Goal: Task Accomplishment & Management: Use online tool/utility

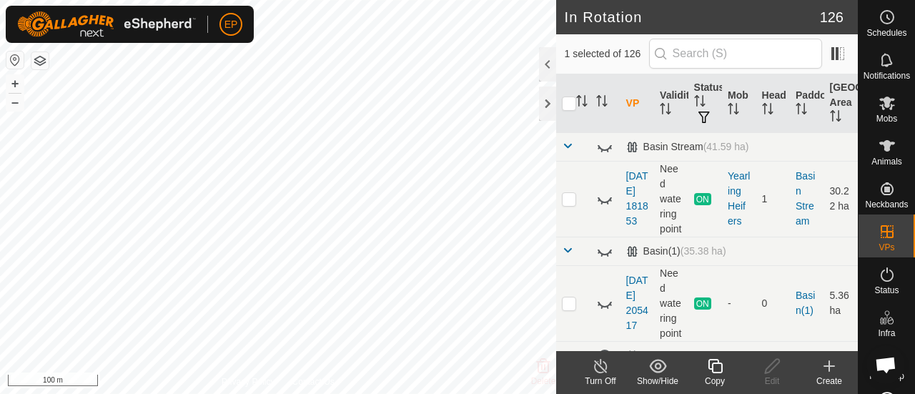
click at [709, 365] on icon at bounding box center [715, 365] width 18 height 17
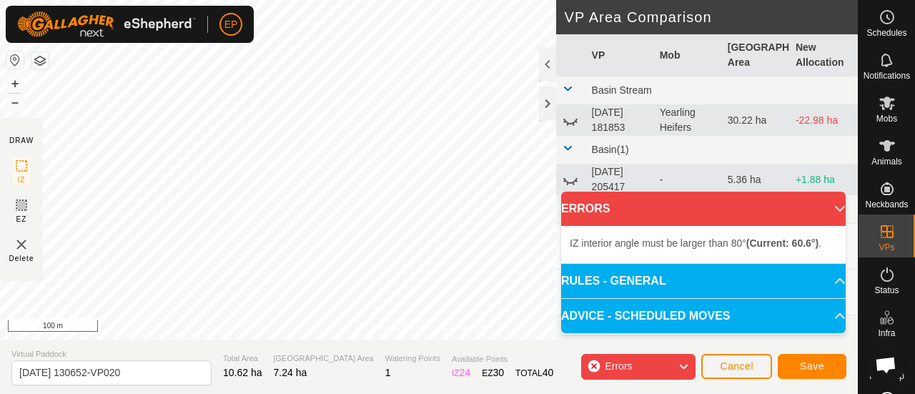
click at [239, 39] on div "EP Schedules Notifications Mobs Animals Neckbands VPs Status Infra Heatmap Help…" at bounding box center [457, 197] width 915 height 394
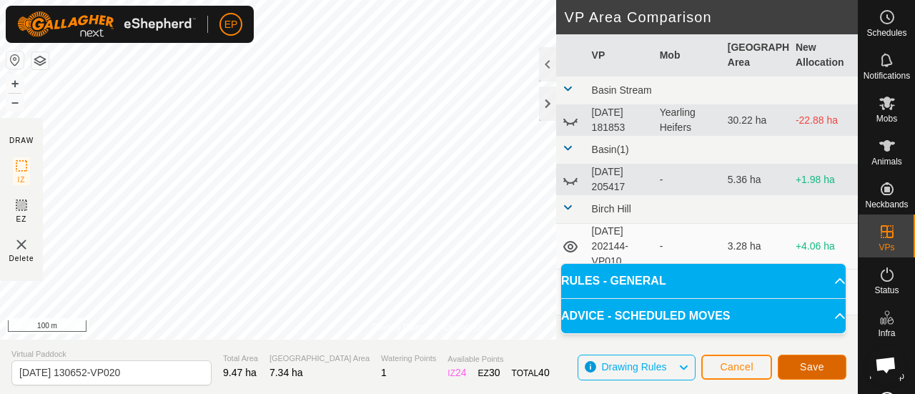
click at [803, 362] on span "Save" at bounding box center [812, 366] width 24 height 11
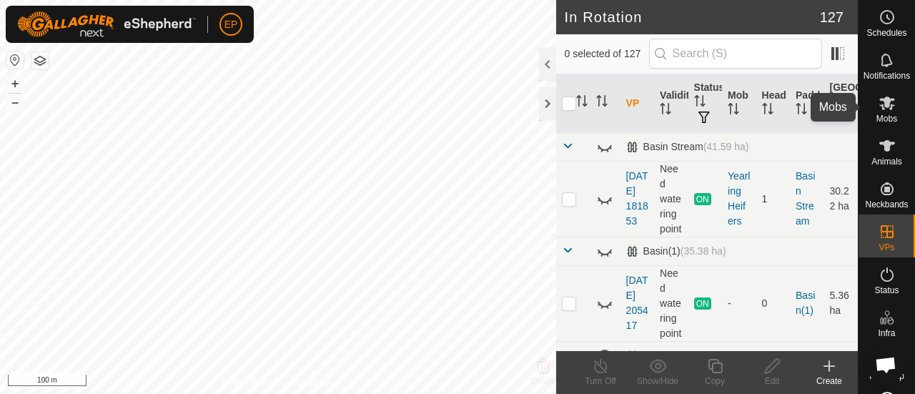
click at [885, 106] on icon at bounding box center [887, 103] width 16 height 14
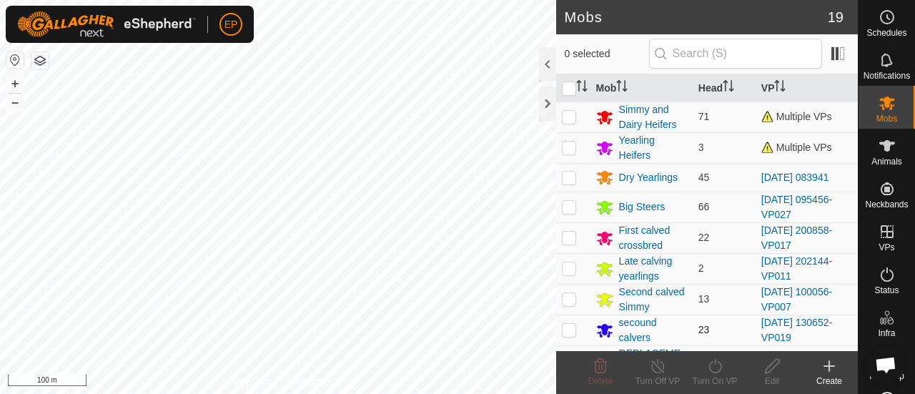
click at [567, 328] on p-checkbox at bounding box center [569, 329] width 14 height 11
checkbox input "true"
click at [715, 369] on icon at bounding box center [715, 365] width 18 height 17
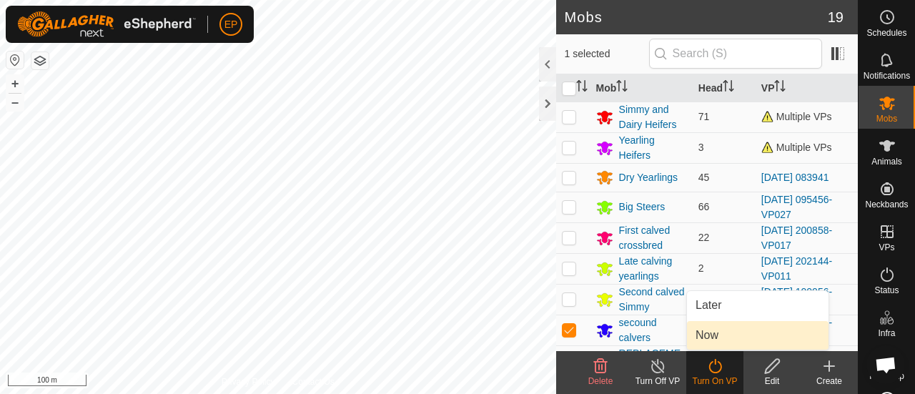
click at [710, 330] on link "Now" at bounding box center [757, 335] width 141 height 29
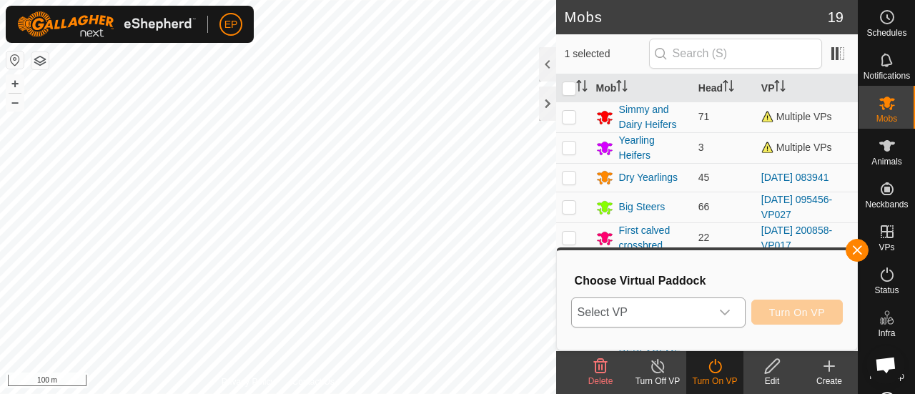
click at [679, 312] on span "Select VP" at bounding box center [641, 312] width 139 height 29
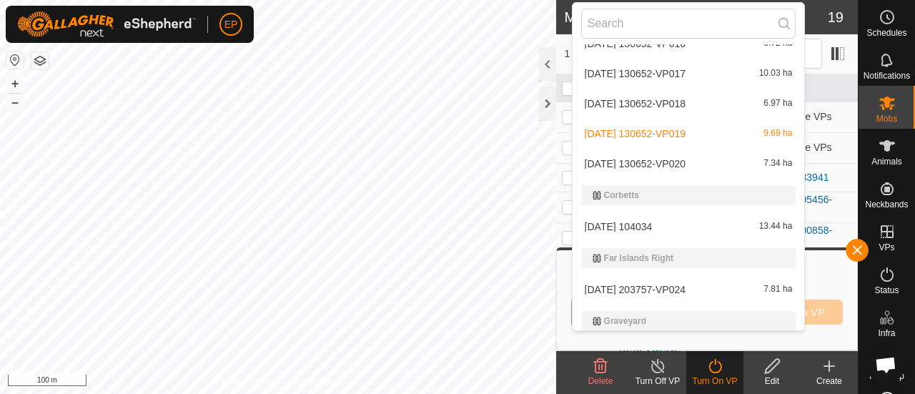
scroll to position [1575, 0]
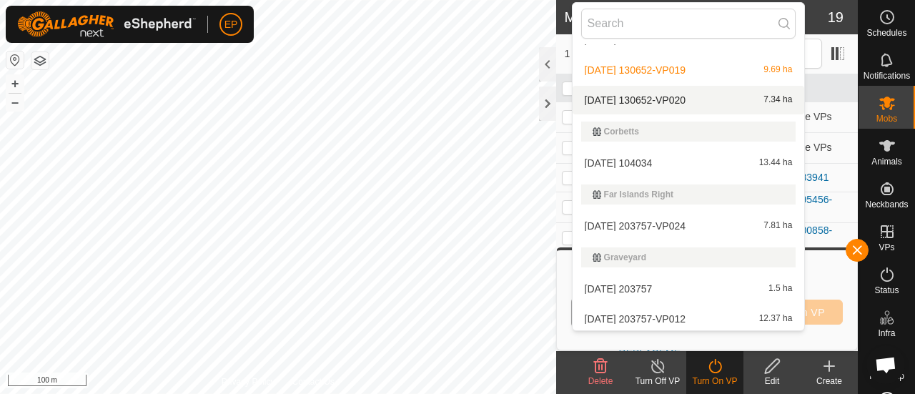
click at [685, 95] on li "[DATE] 130652-VP020 7.34 ha" at bounding box center [688, 100] width 232 height 29
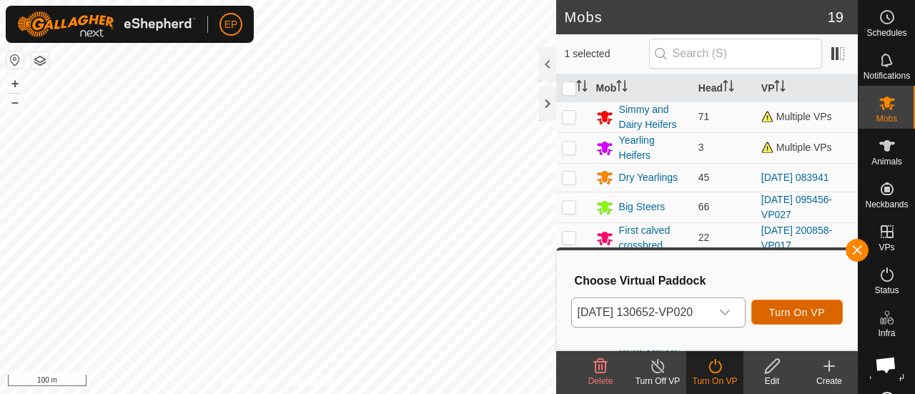
click at [809, 314] on span "Turn On VP" at bounding box center [797, 312] width 56 height 11
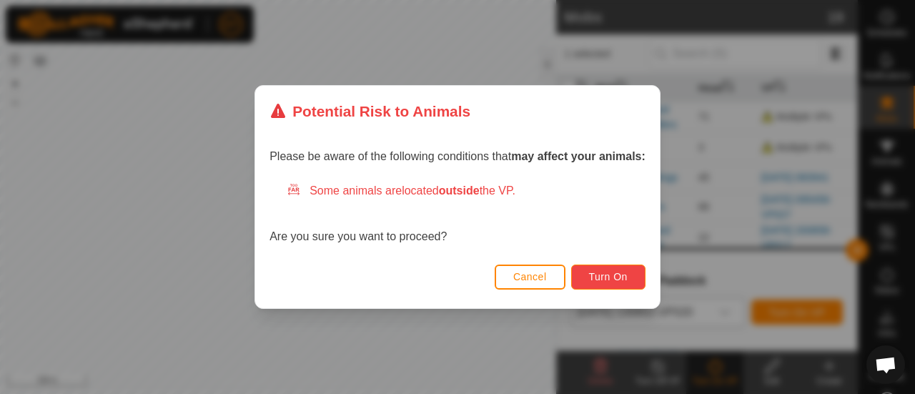
click at [619, 277] on span "Turn On" at bounding box center [608, 276] width 39 height 11
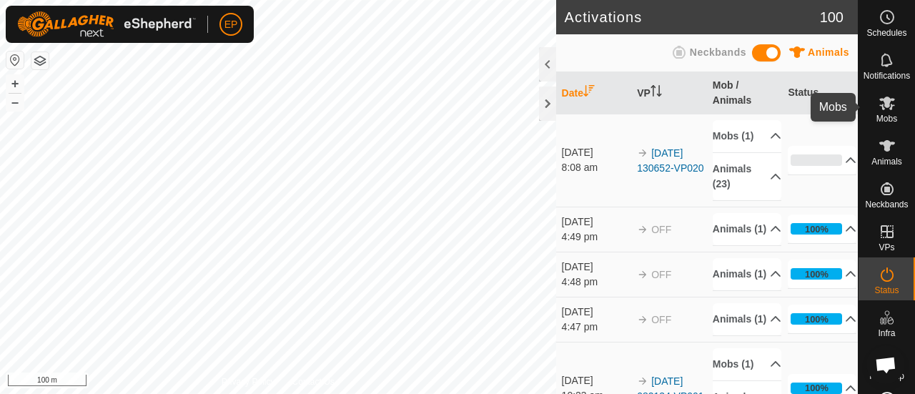
click at [882, 106] on icon at bounding box center [887, 103] width 16 height 14
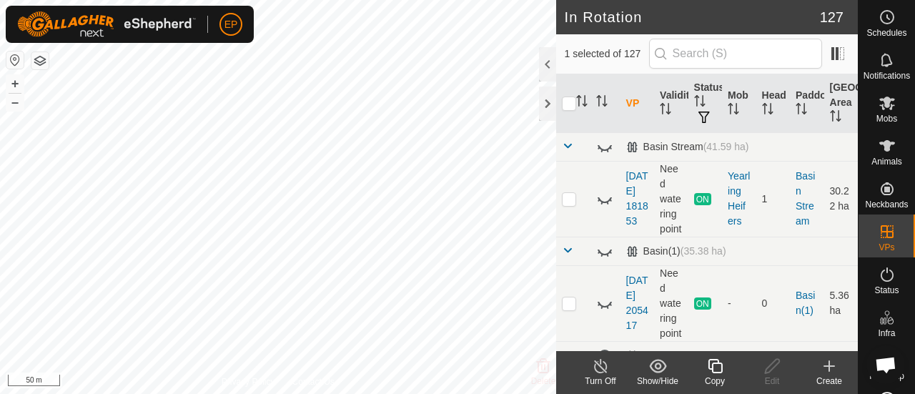
click at [717, 362] on icon at bounding box center [714, 366] width 14 height 14
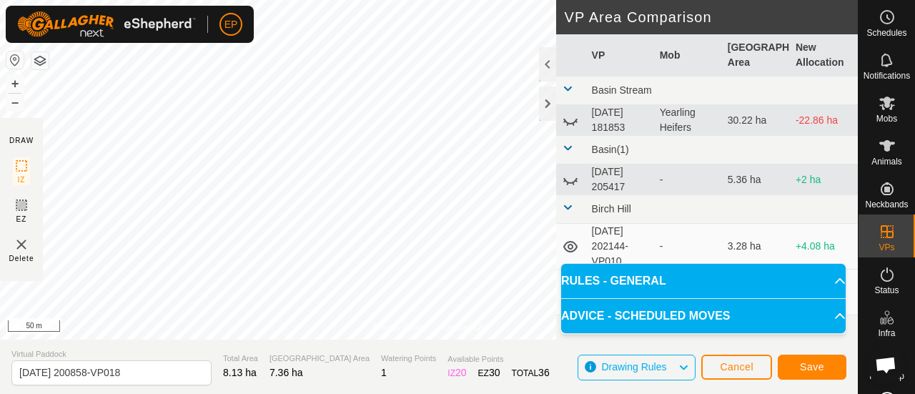
click at [325, 0] on html "EP Schedules Notifications Mobs Animals Neckbands VPs Status Infra Heatmap Help…" at bounding box center [457, 197] width 915 height 394
click at [815, 360] on button "Save" at bounding box center [811, 366] width 69 height 25
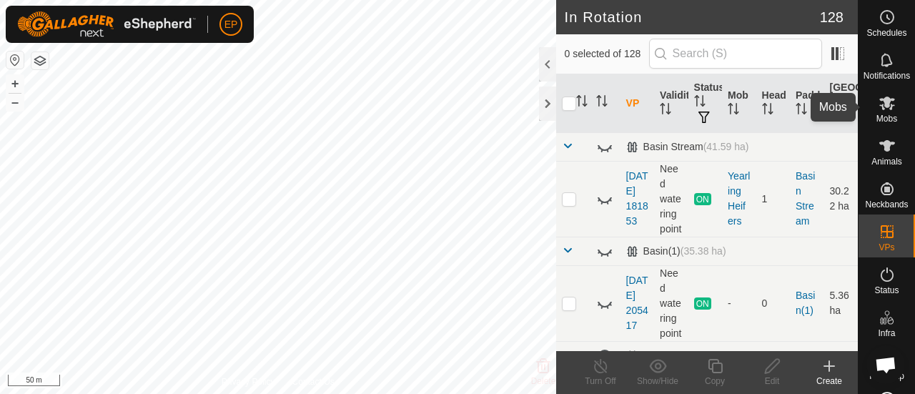
click at [879, 98] on icon at bounding box center [887, 103] width 16 height 14
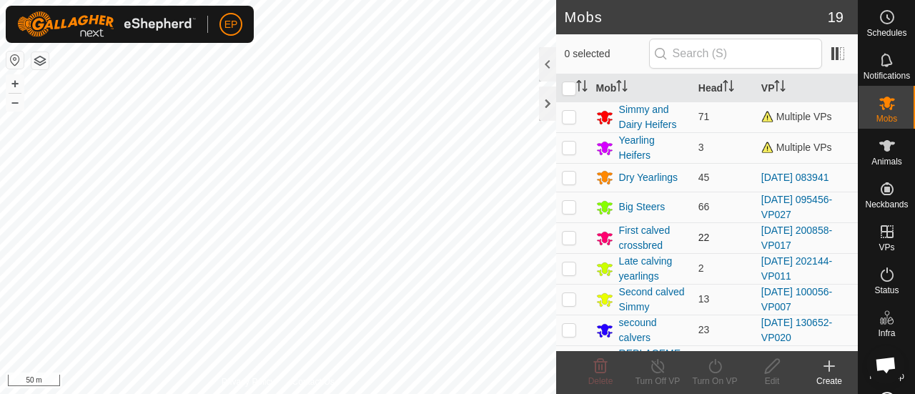
click at [567, 238] on p-checkbox at bounding box center [569, 236] width 14 height 11
checkbox input "true"
click at [708, 367] on icon at bounding box center [715, 365] width 18 height 17
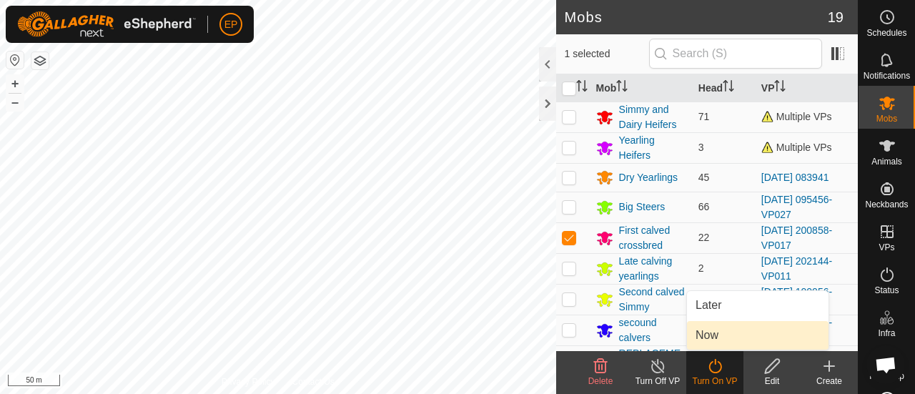
click at [708, 341] on link "Now" at bounding box center [757, 335] width 141 height 29
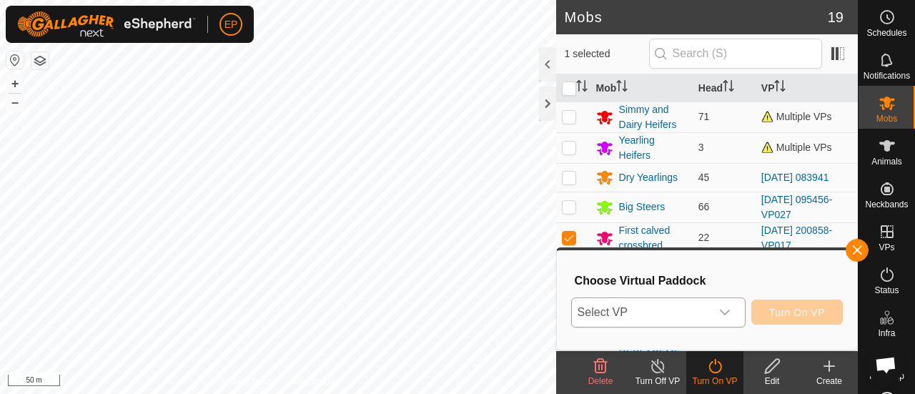
click at [687, 315] on span "Select VP" at bounding box center [641, 312] width 139 height 29
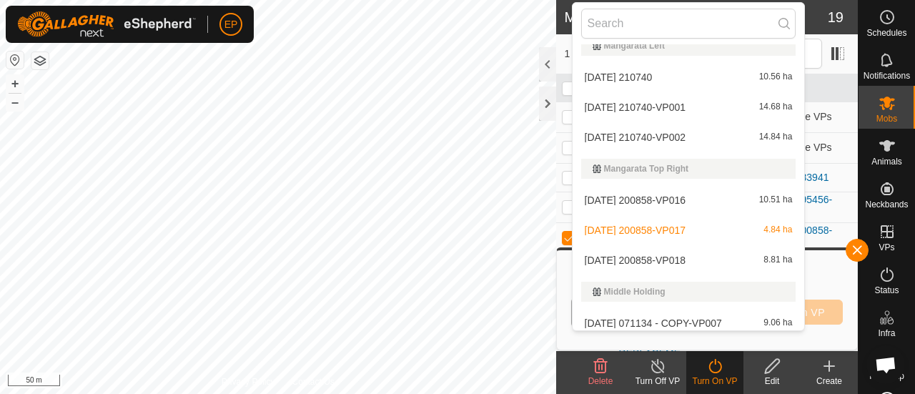
scroll to position [3028, 0]
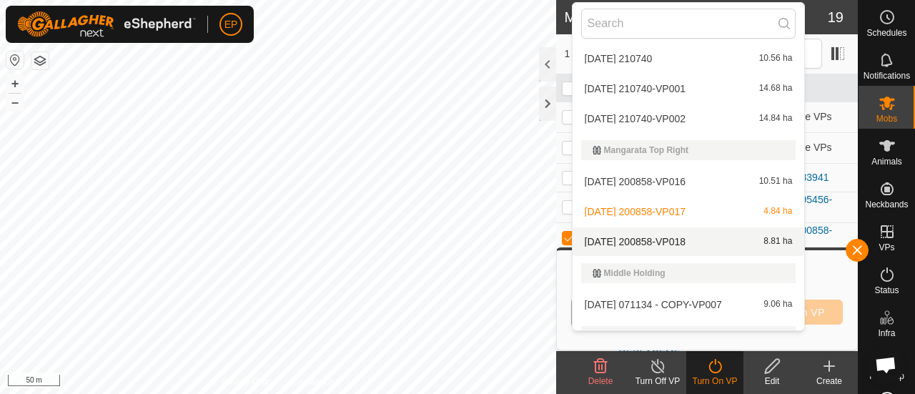
click at [797, 235] on li "[DATE] 200858-VP018 8.81 ha" at bounding box center [688, 241] width 232 height 29
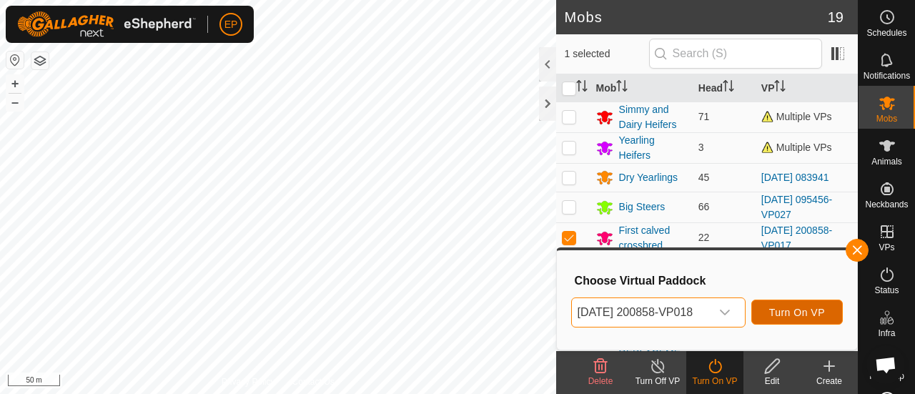
click at [792, 314] on span "Turn On VP" at bounding box center [797, 312] width 56 height 11
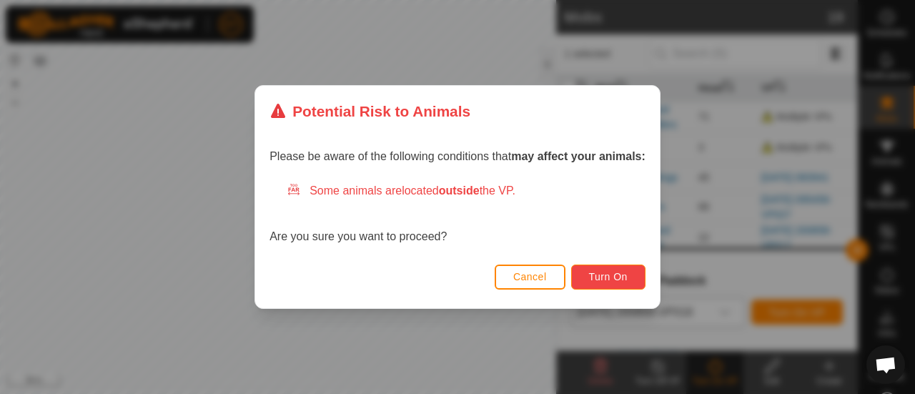
click at [632, 277] on button "Turn On" at bounding box center [608, 276] width 74 height 25
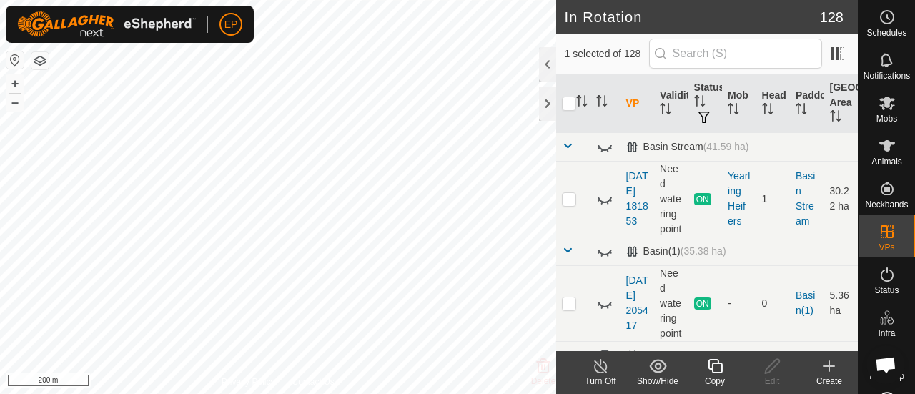
click at [716, 370] on icon at bounding box center [715, 365] width 18 height 17
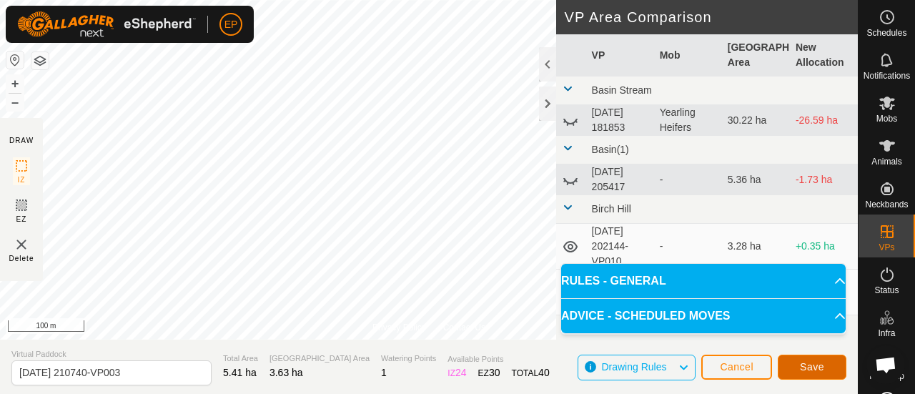
click at [810, 359] on button "Save" at bounding box center [811, 366] width 69 height 25
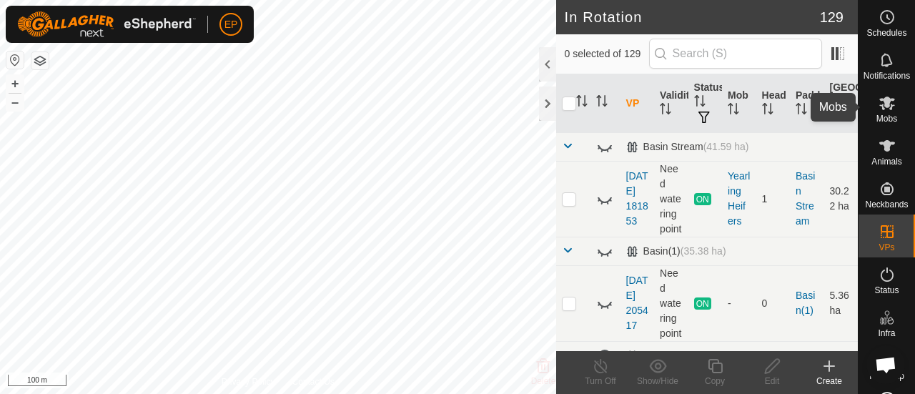
click at [878, 111] on icon at bounding box center [886, 102] width 17 height 17
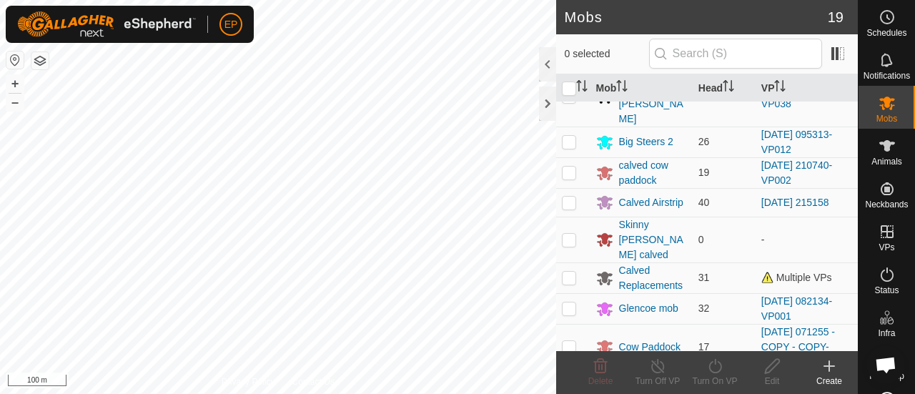
scroll to position [284, 0]
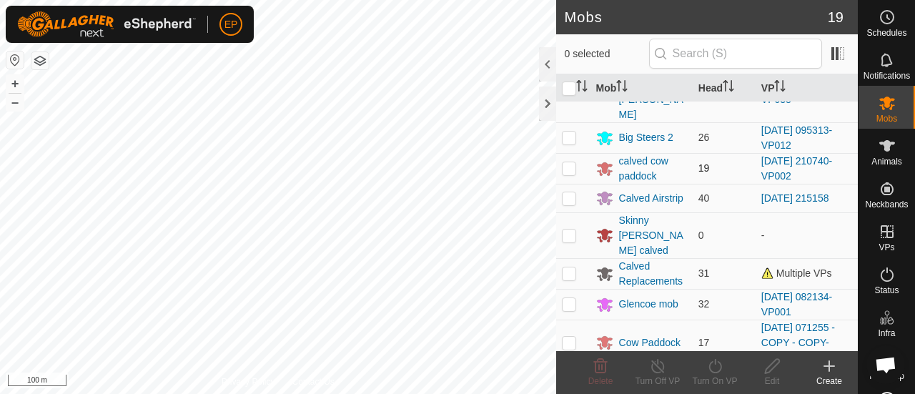
click at [567, 162] on p-checkbox at bounding box center [569, 167] width 14 height 11
checkbox input "true"
click at [707, 373] on icon at bounding box center [715, 365] width 18 height 17
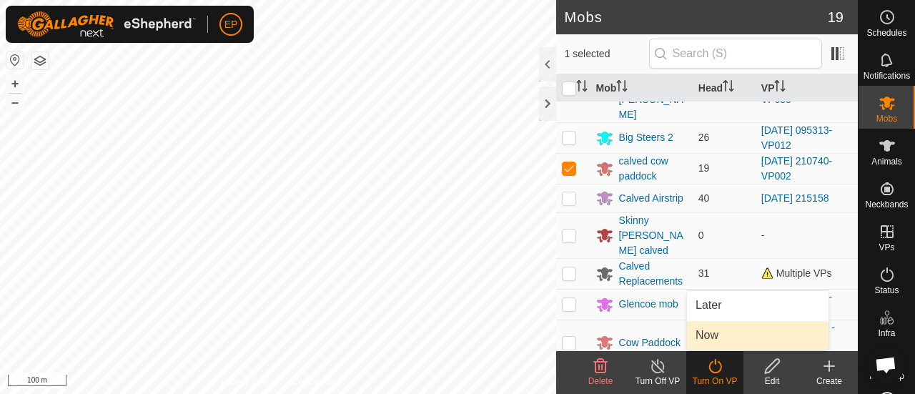
click at [700, 342] on link "Now" at bounding box center [757, 335] width 141 height 29
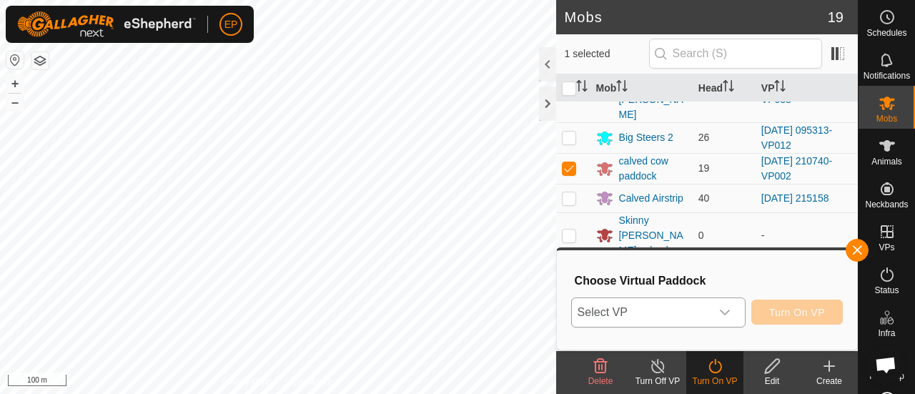
click at [674, 312] on span "Select VP" at bounding box center [641, 312] width 139 height 29
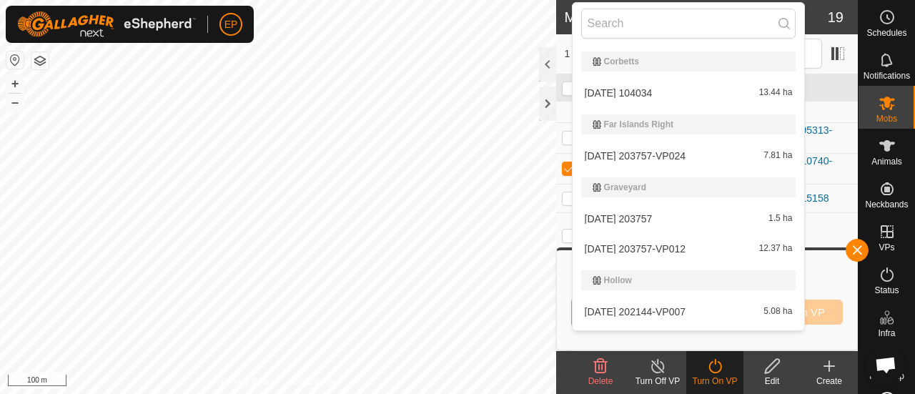
scroll to position [1698, 0]
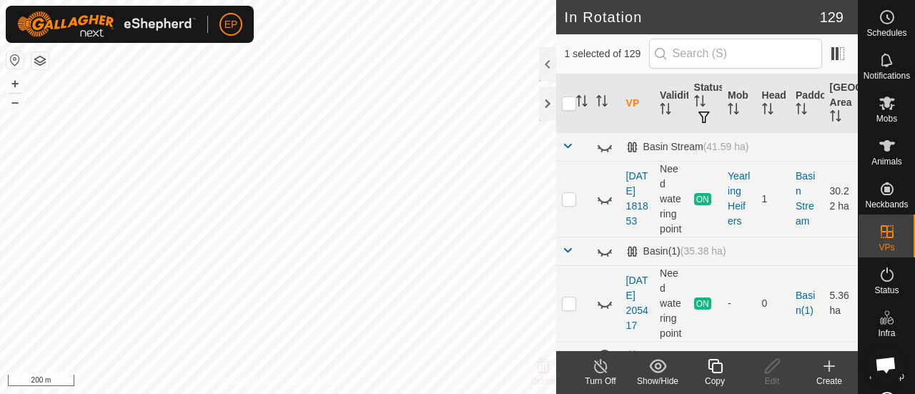
checkbox input "true"
checkbox input "false"
click at [716, 372] on icon at bounding box center [714, 366] width 14 height 14
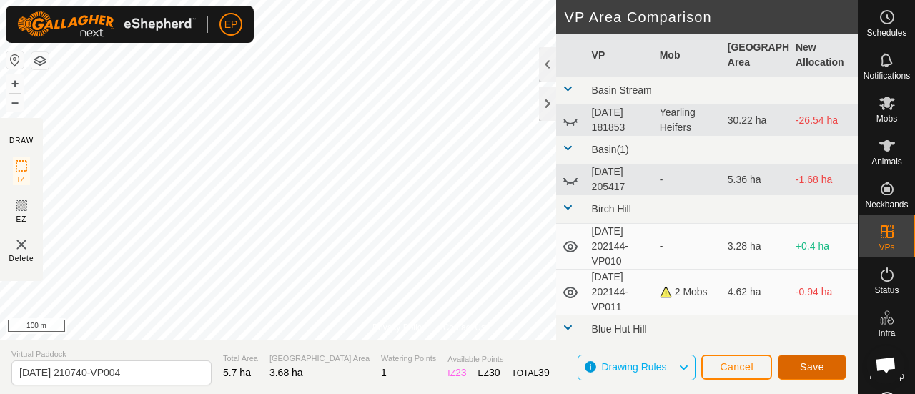
click at [810, 360] on button "Save" at bounding box center [811, 366] width 69 height 25
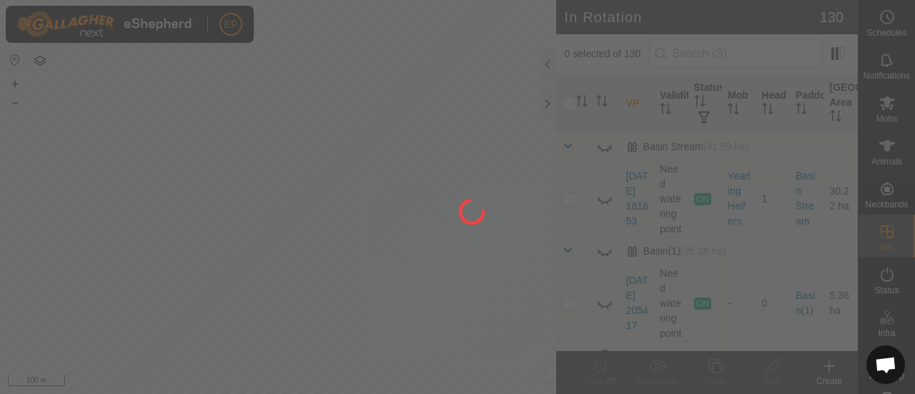
click at [879, 100] on div at bounding box center [457, 197] width 915 height 394
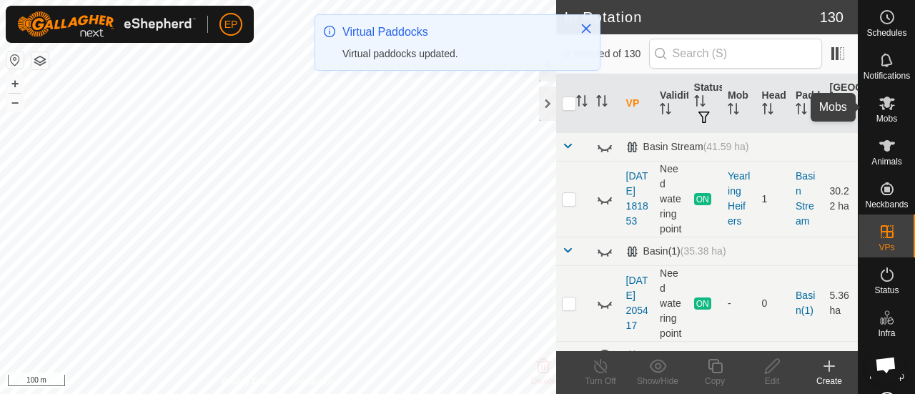
click at [879, 107] on icon at bounding box center [886, 102] width 17 height 17
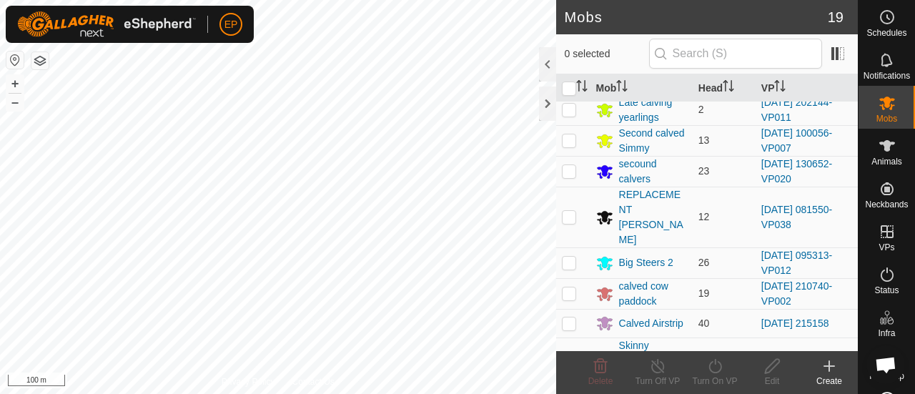
scroll to position [160, 0]
click at [569, 286] on p-checkbox at bounding box center [569, 291] width 14 height 11
checkbox input "true"
click at [712, 367] on icon at bounding box center [715, 365] width 18 height 17
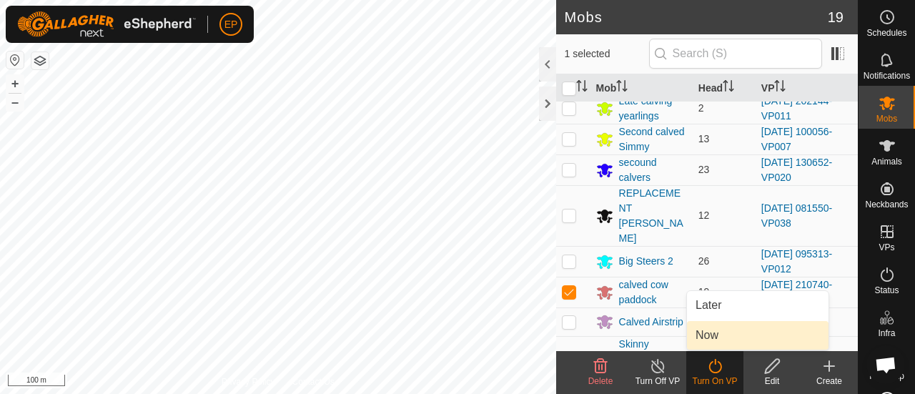
click at [710, 338] on link "Now" at bounding box center [757, 335] width 141 height 29
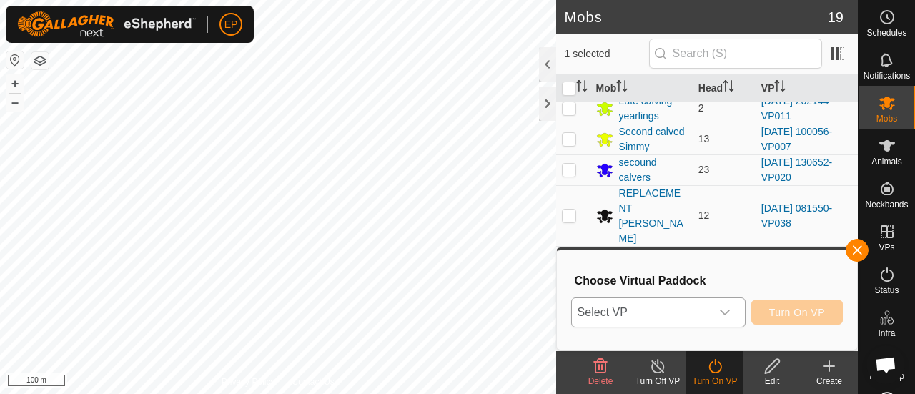
click at [682, 312] on span "Select VP" at bounding box center [641, 312] width 139 height 29
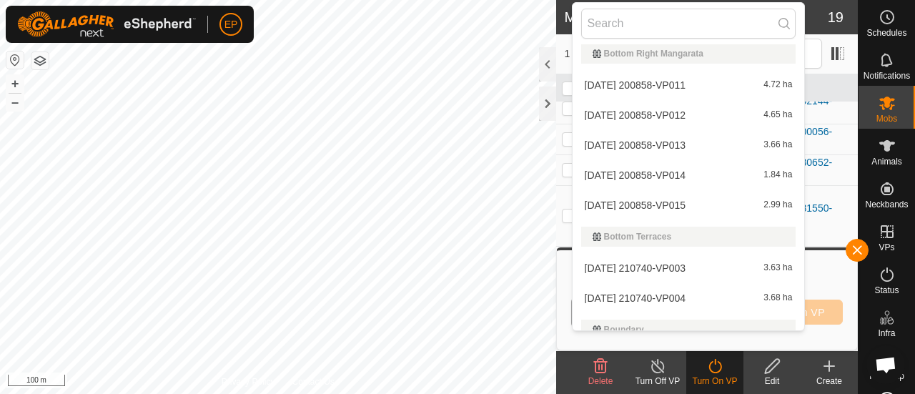
scroll to position [1315, 0]
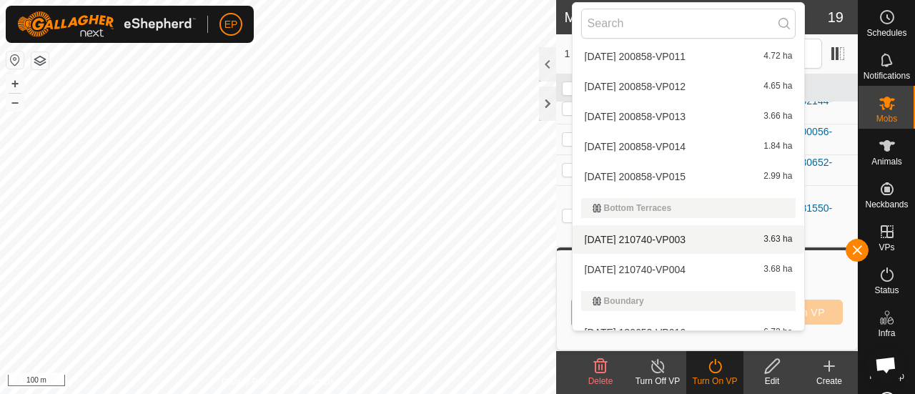
click at [672, 242] on li "[DATE] 210740-VP003 3.63 ha" at bounding box center [688, 239] width 232 height 29
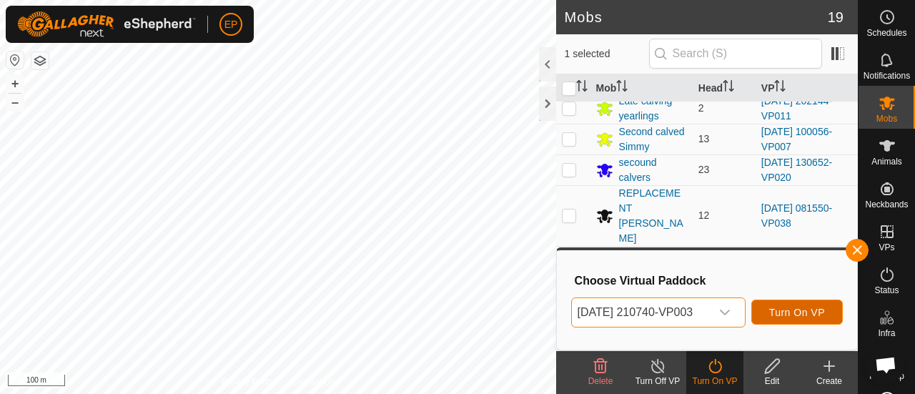
click at [798, 312] on span "Turn On VP" at bounding box center [797, 312] width 56 height 11
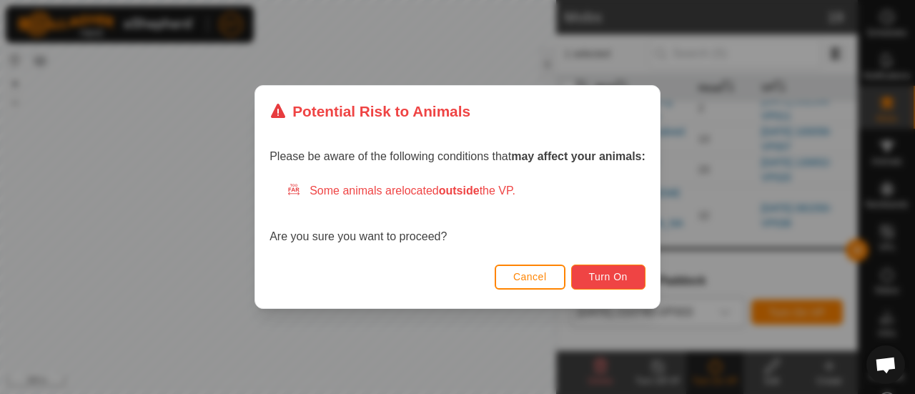
click at [610, 268] on button "Turn On" at bounding box center [608, 276] width 74 height 25
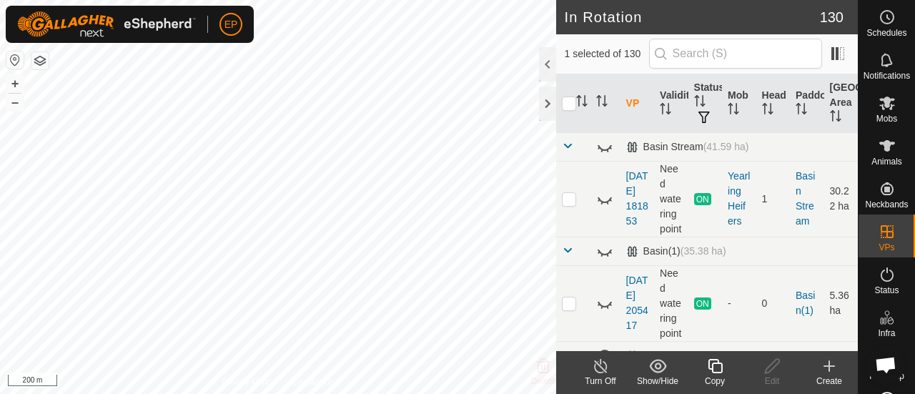
click at [714, 369] on icon at bounding box center [715, 365] width 18 height 17
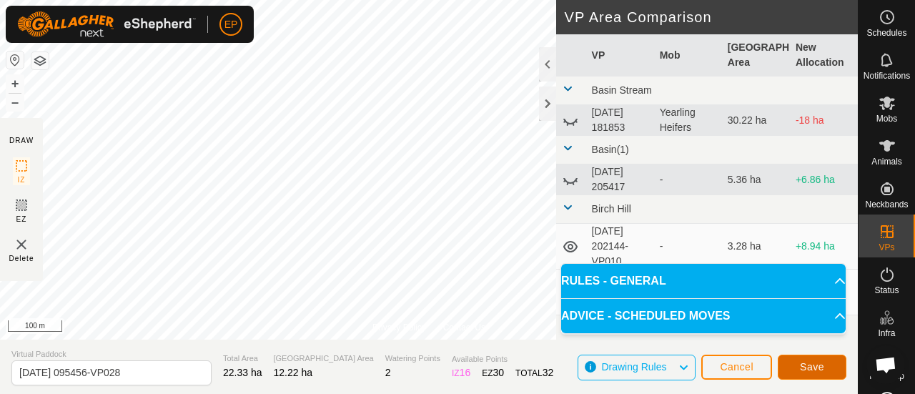
click at [802, 367] on span "Save" at bounding box center [812, 366] width 24 height 11
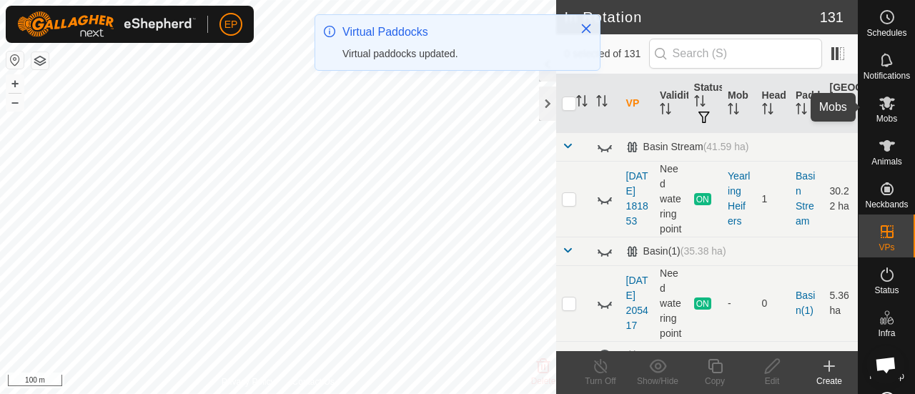
click at [880, 107] on icon at bounding box center [887, 103] width 16 height 14
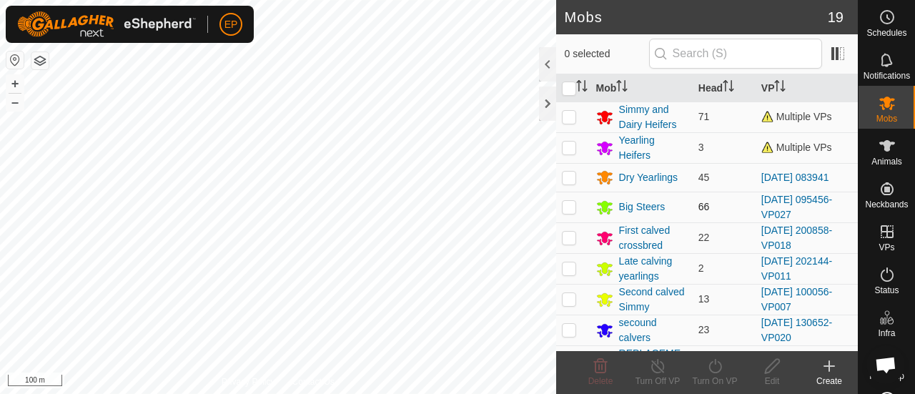
click at [568, 207] on p-checkbox at bounding box center [569, 206] width 14 height 11
checkbox input "true"
click at [712, 362] on icon at bounding box center [715, 365] width 18 height 17
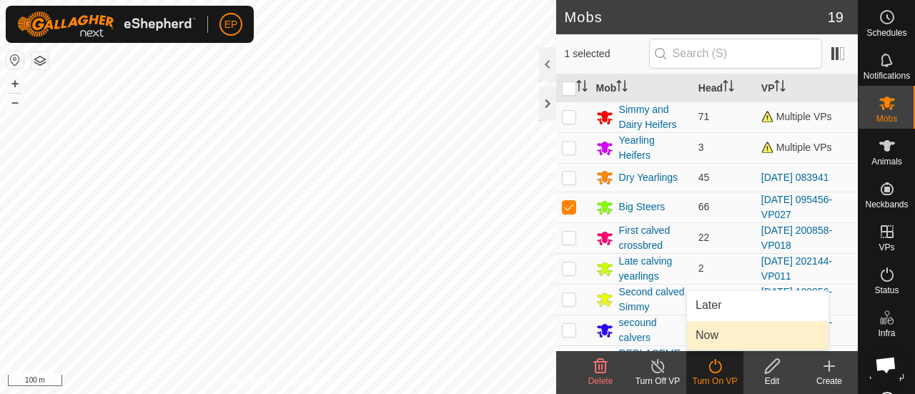
click at [712, 337] on link "Now" at bounding box center [757, 335] width 141 height 29
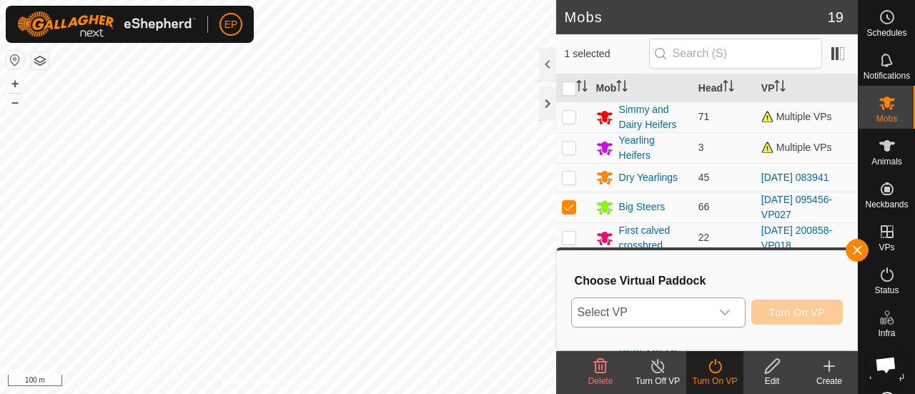
click at [710, 303] on div "dropdown trigger" at bounding box center [724, 312] width 29 height 29
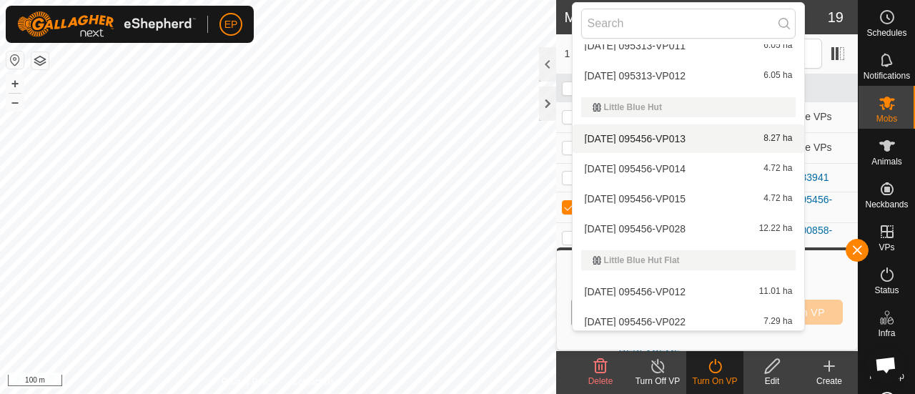
scroll to position [2405, 0]
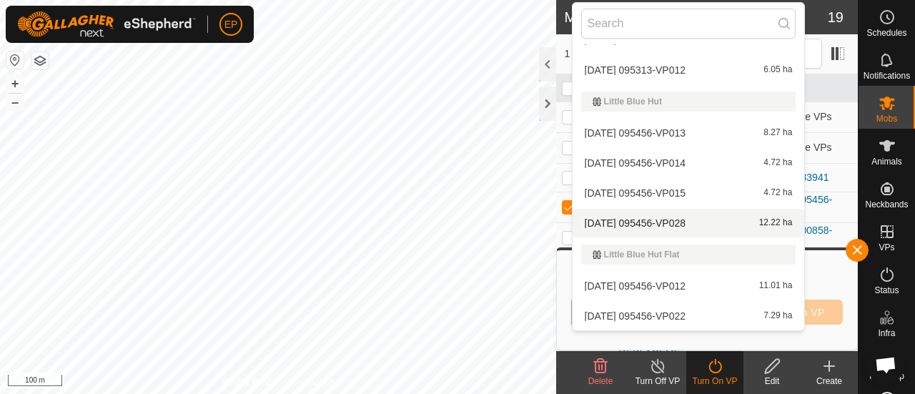
click at [614, 216] on li "[DATE] 095456-VP028 12.22 ha" at bounding box center [688, 223] width 232 height 29
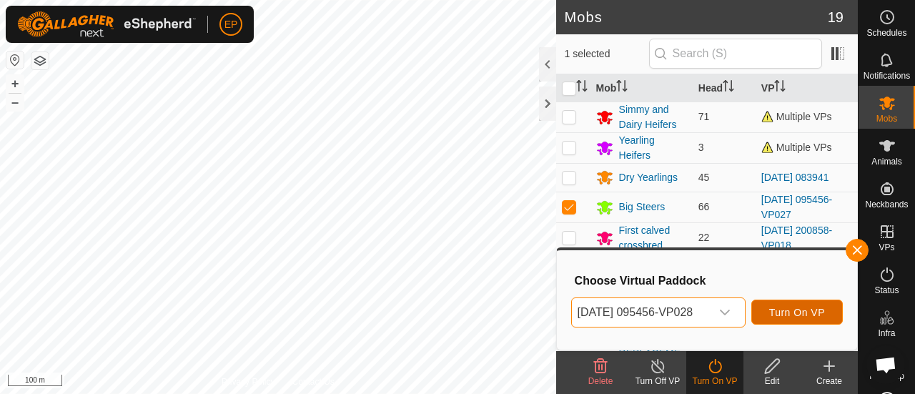
click at [805, 318] on span "Turn On VP" at bounding box center [797, 312] width 56 height 11
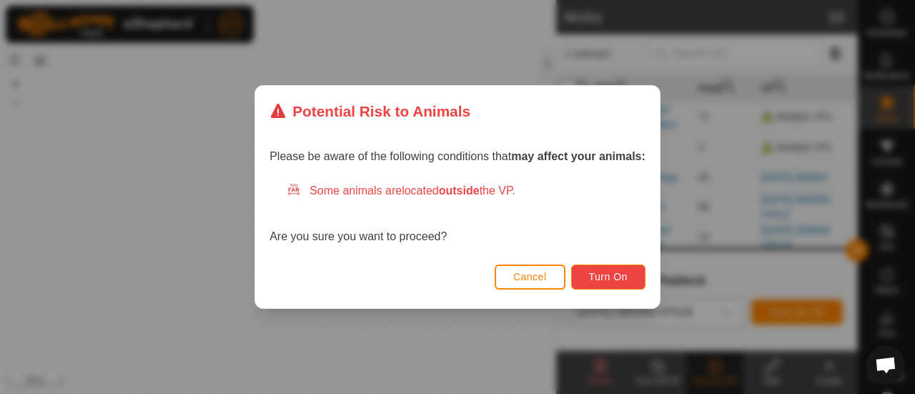
click at [632, 276] on button "Turn On" at bounding box center [608, 276] width 74 height 25
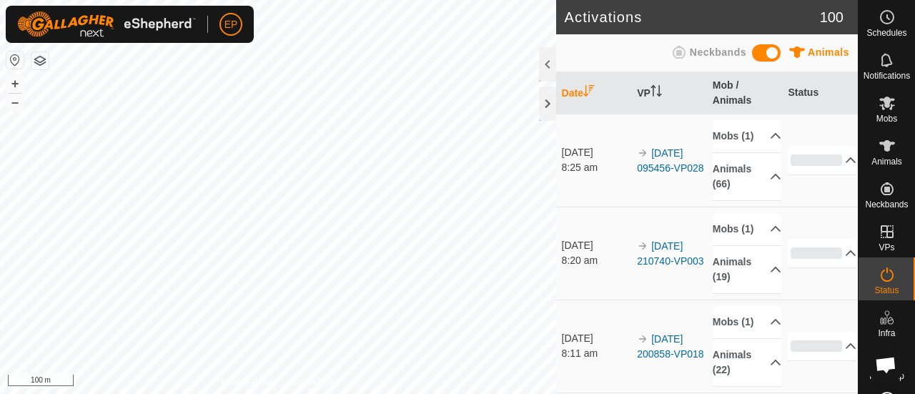
click at [43, 59] on button "button" at bounding box center [39, 60] width 17 height 17
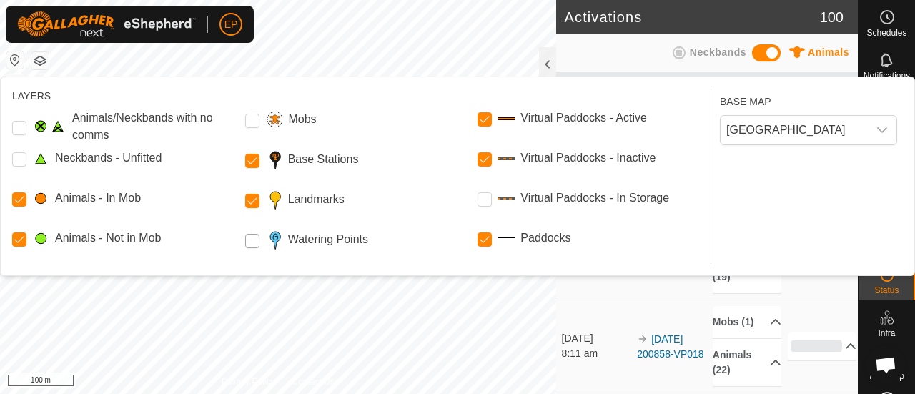
click at [254, 241] on Points "Watering Points" at bounding box center [252, 241] width 14 height 14
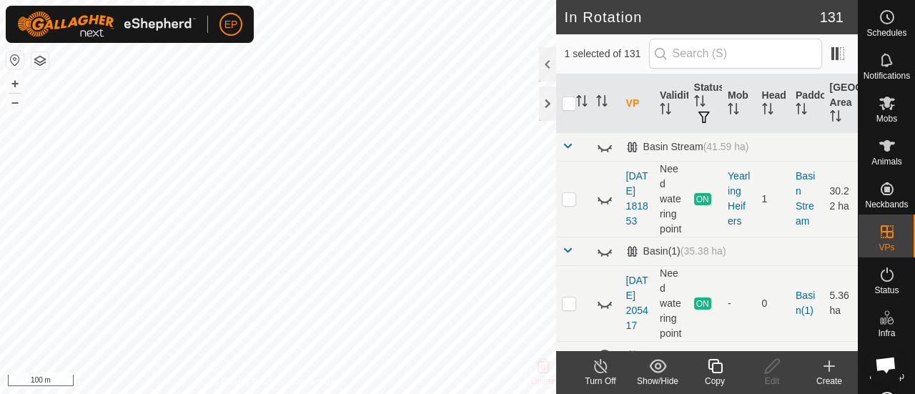
click at [717, 367] on icon at bounding box center [715, 365] width 18 height 17
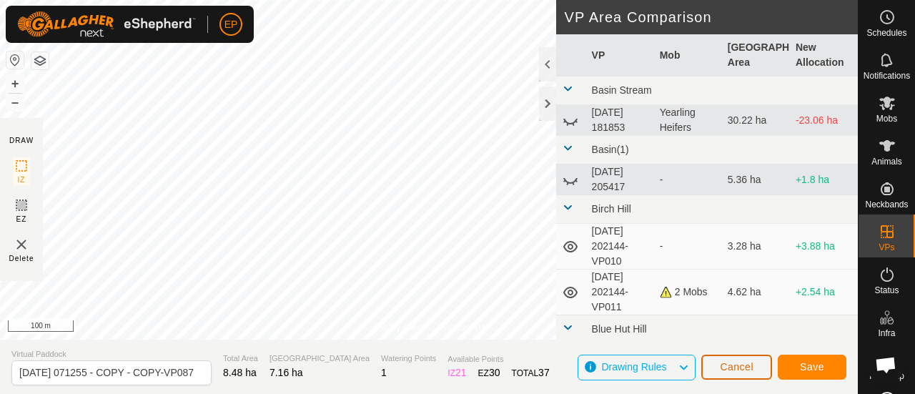
click at [740, 369] on span "Cancel" at bounding box center [737, 366] width 34 height 11
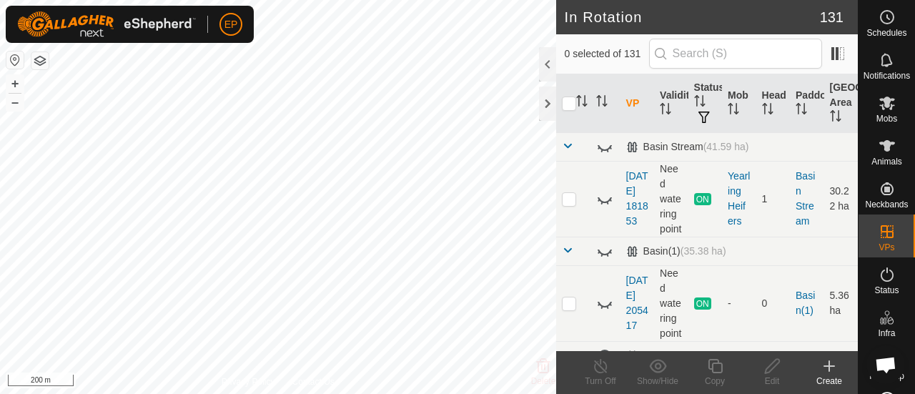
click at [40, 61] on button "button" at bounding box center [39, 60] width 17 height 17
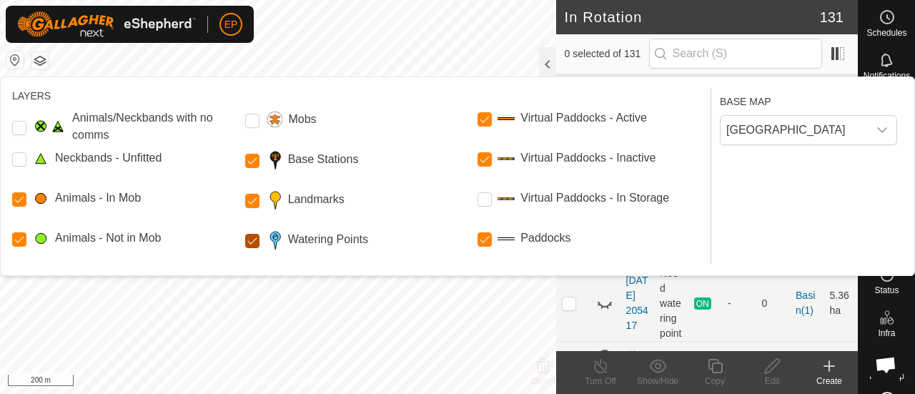
click at [249, 239] on Points "Watering Points" at bounding box center [252, 241] width 14 height 14
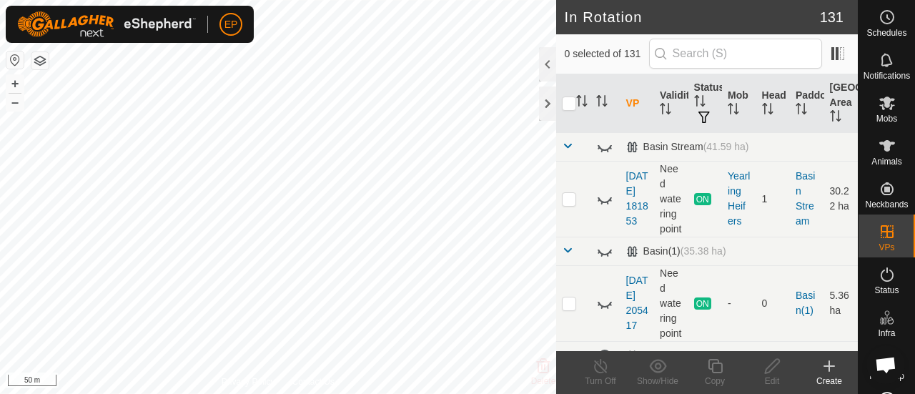
checkbox input "true"
click at [715, 370] on icon at bounding box center [715, 365] width 18 height 17
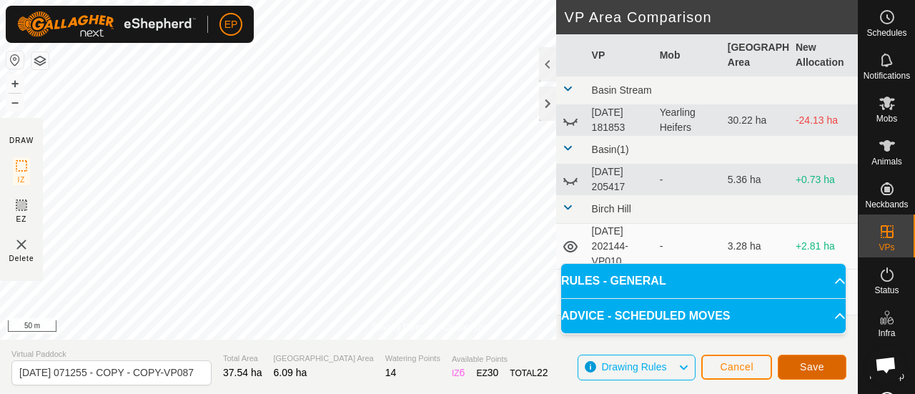
click at [807, 367] on span "Save" at bounding box center [812, 366] width 24 height 11
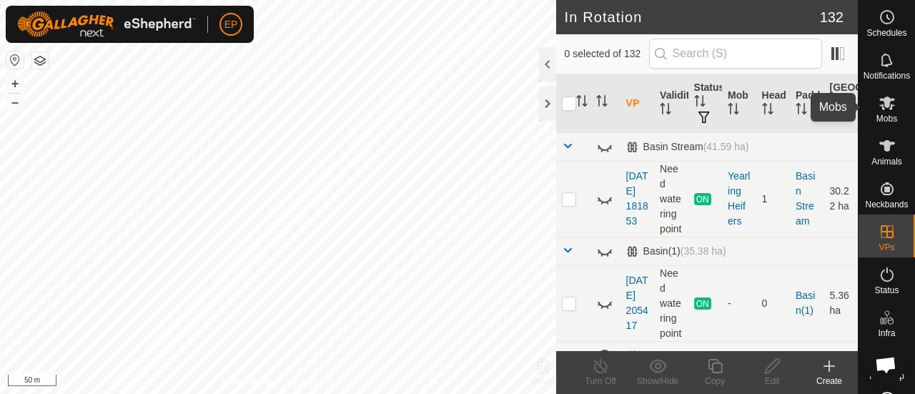
click at [880, 106] on icon at bounding box center [887, 103] width 16 height 14
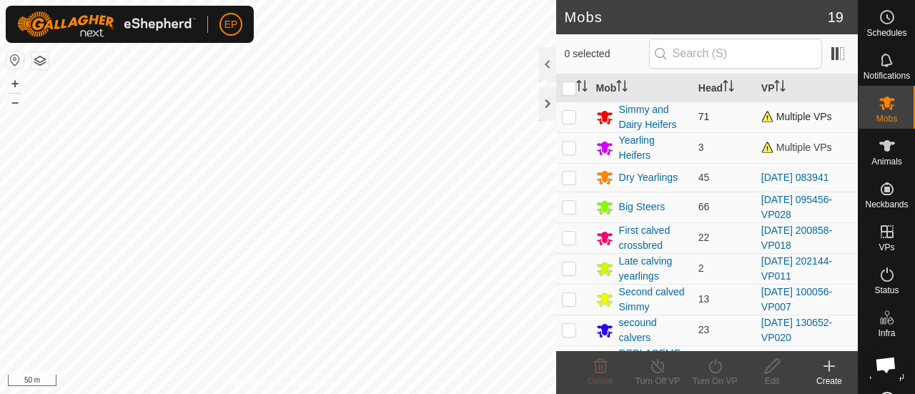
click at [571, 113] on p-checkbox at bounding box center [569, 116] width 14 height 11
checkbox input "true"
click at [710, 373] on icon at bounding box center [715, 365] width 18 height 17
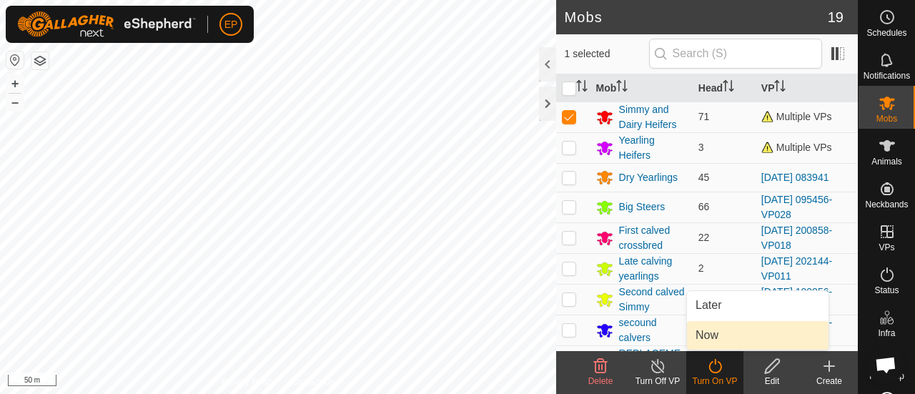
click at [707, 340] on link "Now" at bounding box center [757, 335] width 141 height 29
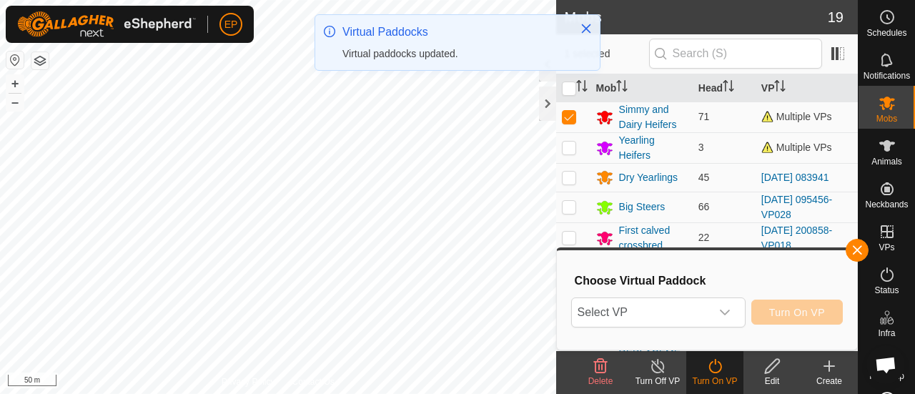
click at [669, 307] on span "Select VP" at bounding box center [641, 312] width 139 height 29
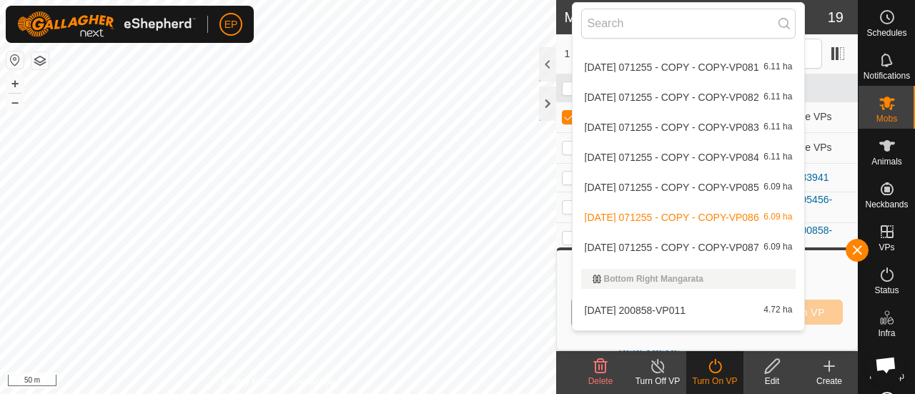
scroll to position [1110, 0]
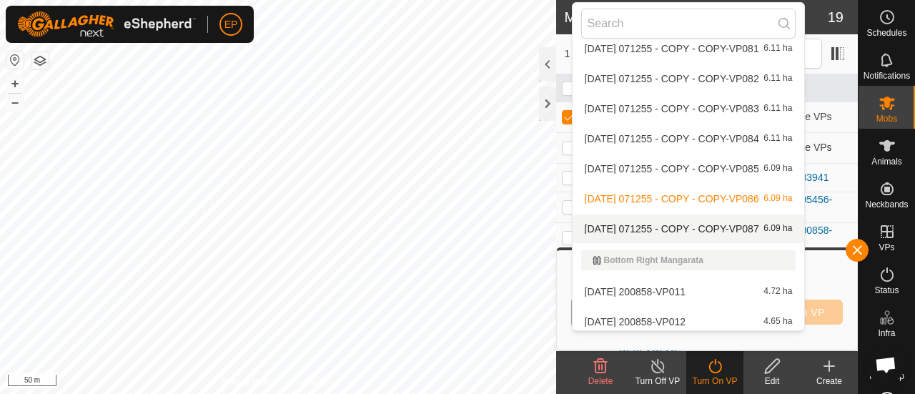
click at [712, 225] on li "[DATE] 071255 - COPY - COPY-VP087 6.09 ha" at bounding box center [688, 228] width 232 height 29
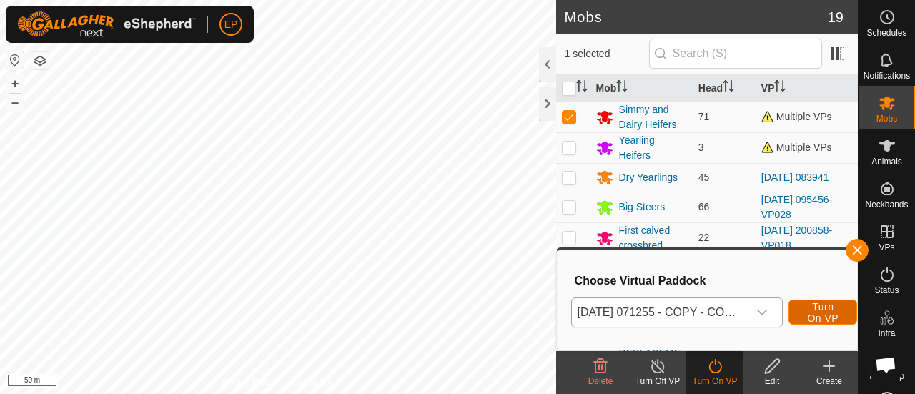
click at [816, 304] on span "Turn On VP" at bounding box center [822, 312] width 33 height 23
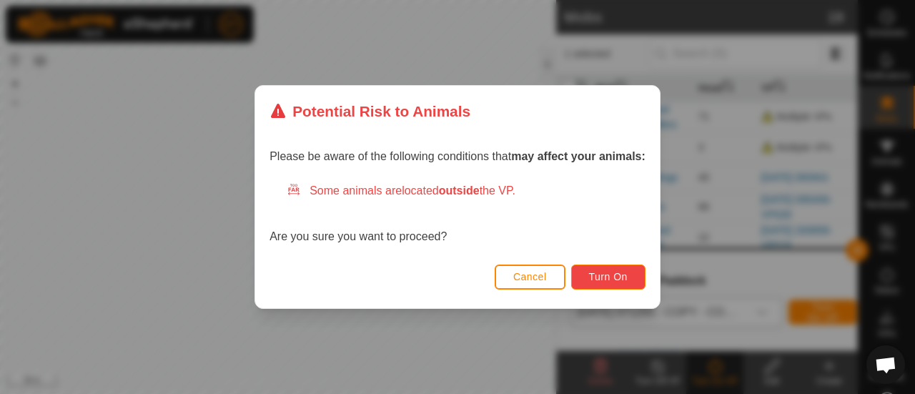
click at [638, 277] on button "Turn On" at bounding box center [608, 276] width 74 height 25
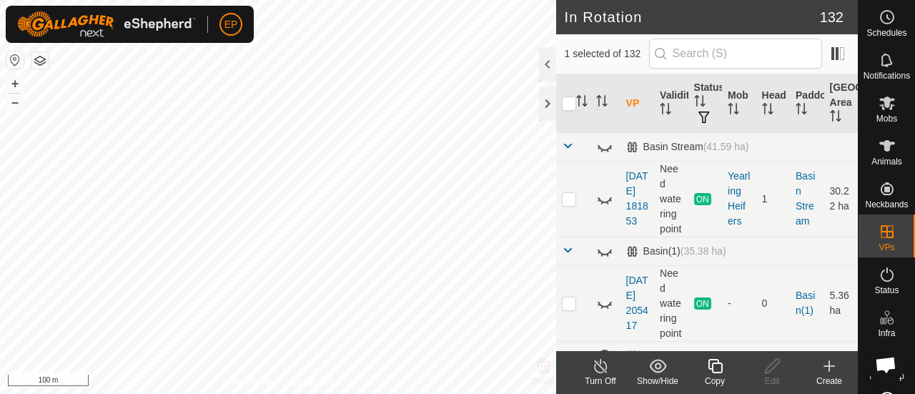
click at [719, 370] on icon at bounding box center [715, 365] width 18 height 17
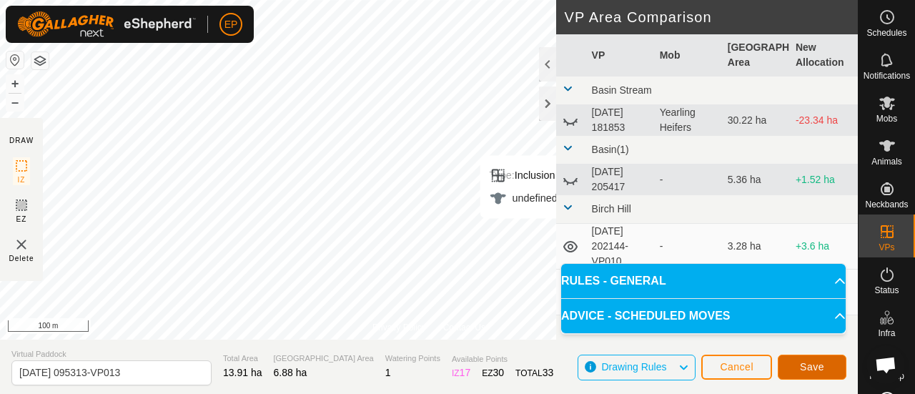
click at [805, 368] on span "Save" at bounding box center [812, 366] width 24 height 11
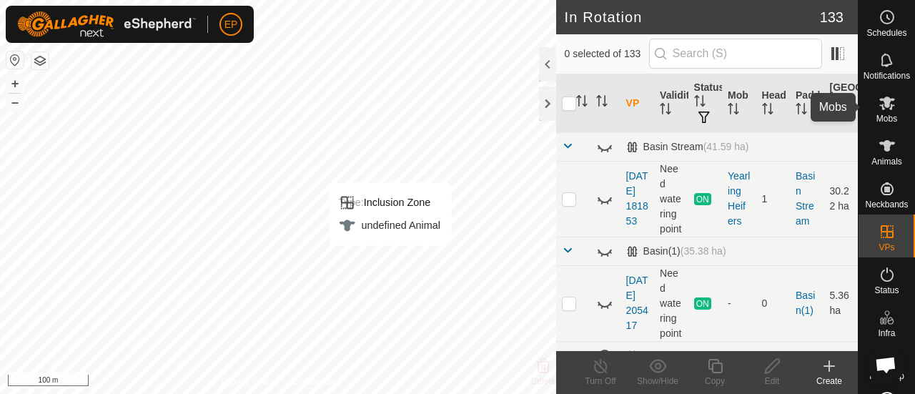
click at [882, 106] on icon at bounding box center [887, 103] width 16 height 14
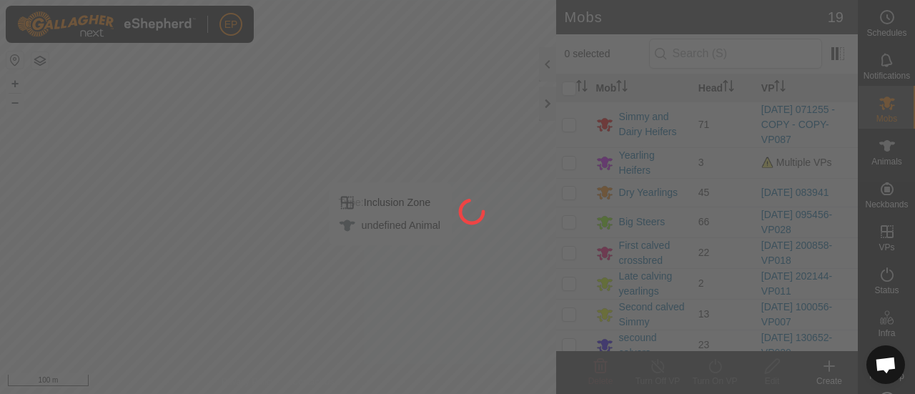
click at [854, 105] on div at bounding box center [457, 197] width 915 height 394
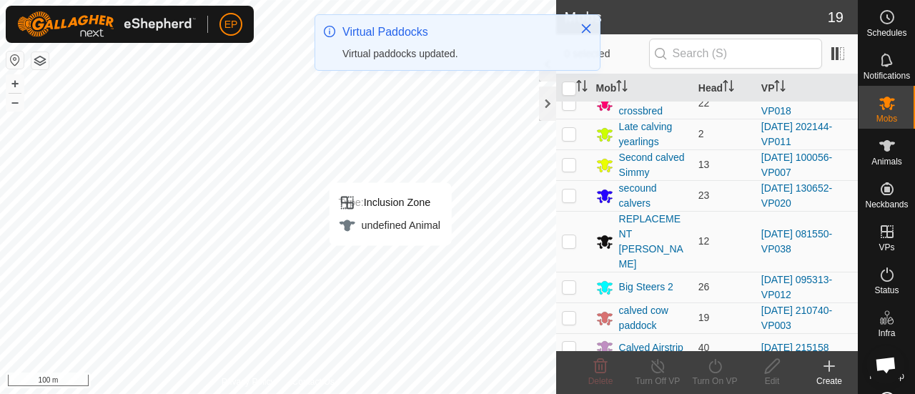
scroll to position [166, 0]
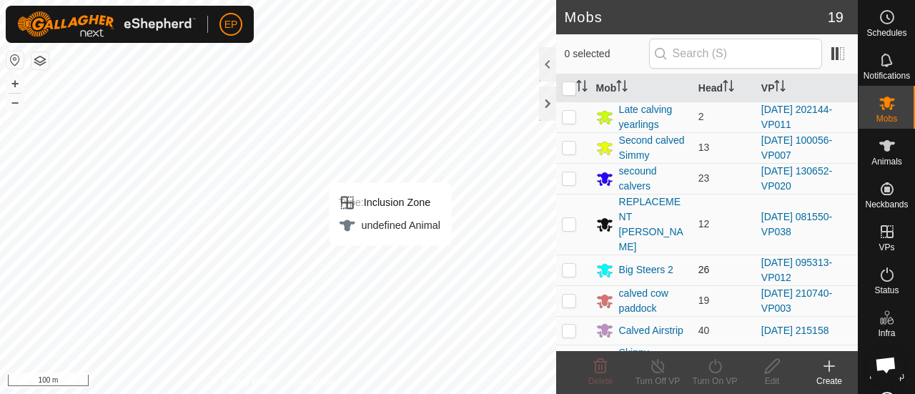
click at [570, 264] on p-checkbox at bounding box center [569, 269] width 14 height 11
checkbox input "true"
click at [707, 367] on icon at bounding box center [715, 365] width 18 height 17
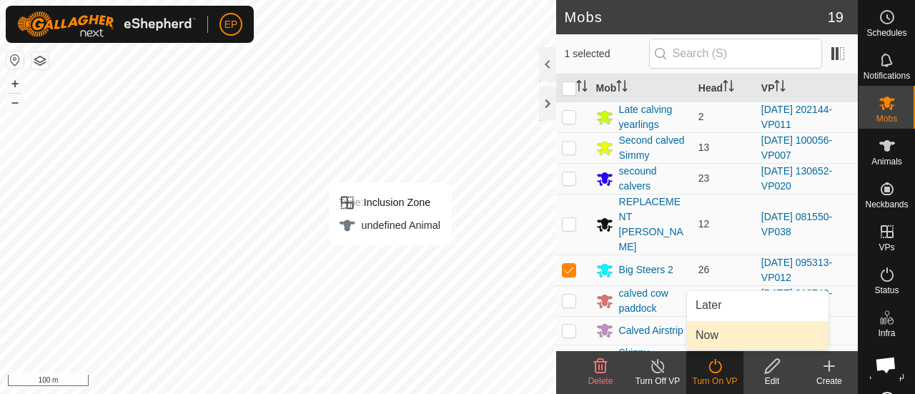
click at [707, 337] on link "Now" at bounding box center [757, 335] width 141 height 29
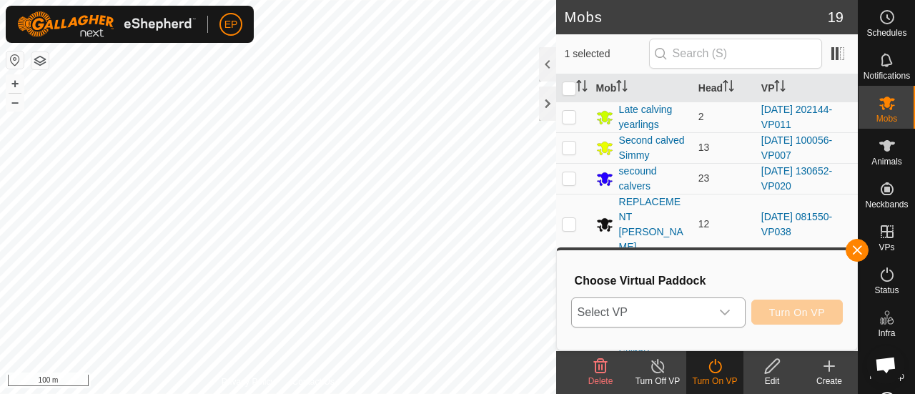
click at [682, 307] on span "Select VP" at bounding box center [641, 312] width 139 height 29
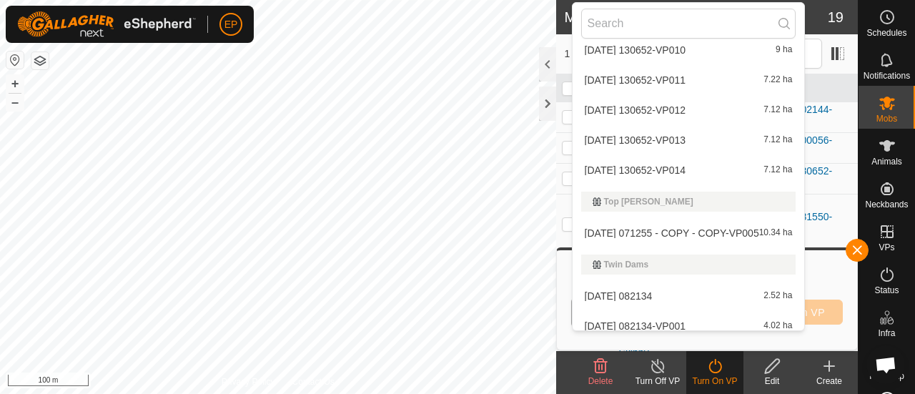
scroll to position [4920, 0]
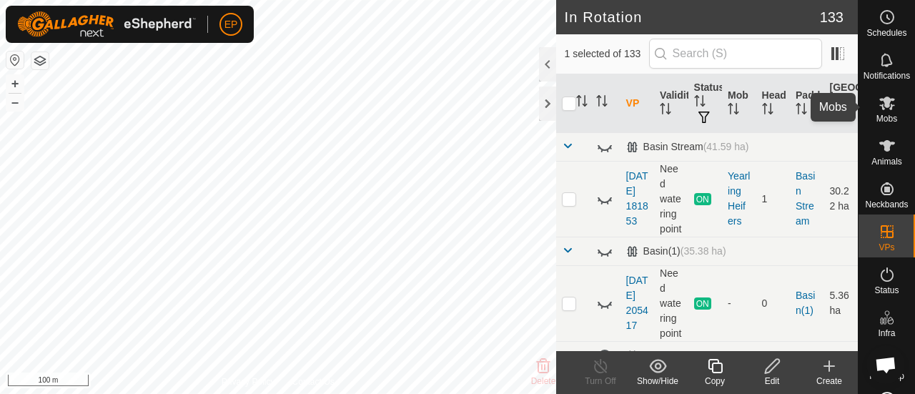
click at [887, 107] on icon at bounding box center [886, 102] width 17 height 17
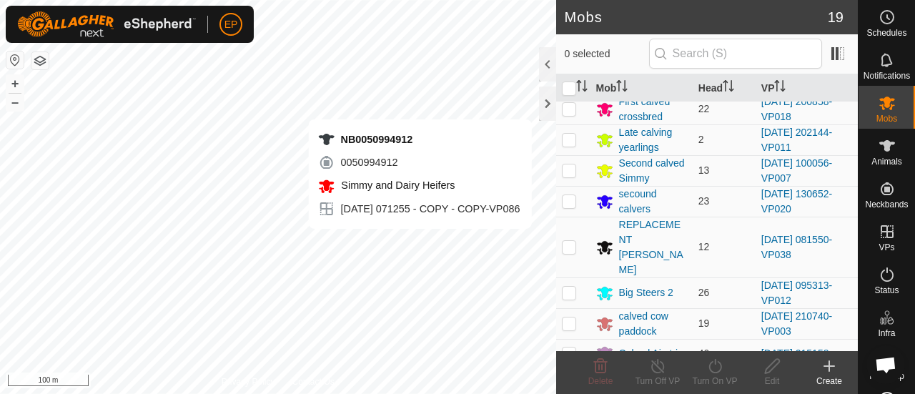
scroll to position [148, 0]
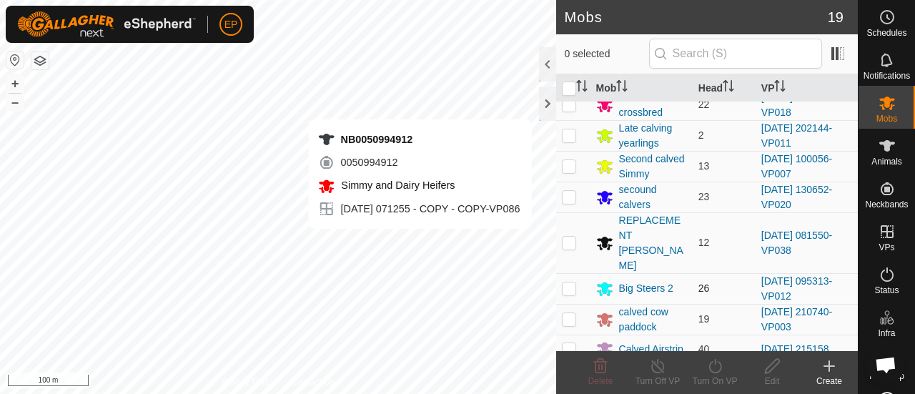
click at [567, 282] on p-checkbox at bounding box center [569, 287] width 14 height 11
checkbox input "true"
click at [720, 374] on icon at bounding box center [715, 365] width 18 height 17
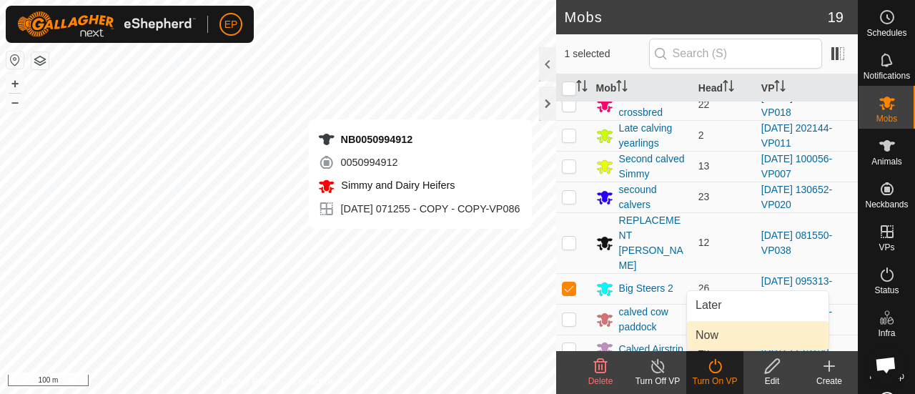
click at [704, 337] on link "Now" at bounding box center [757, 335] width 141 height 29
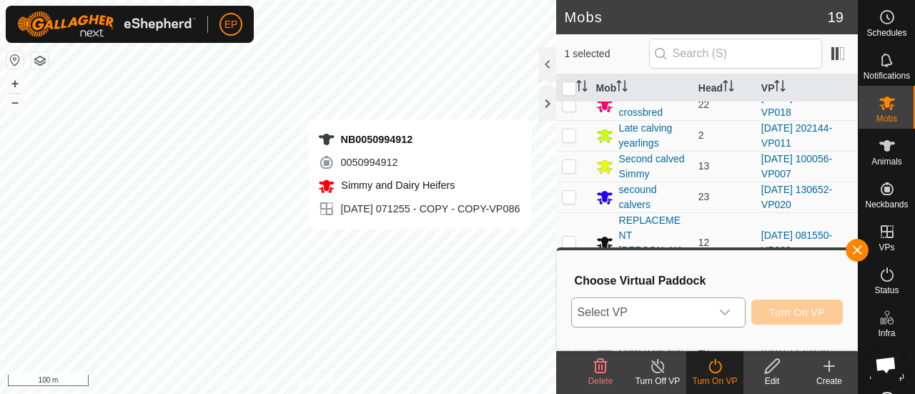
click at [674, 317] on span "Select VP" at bounding box center [641, 312] width 139 height 29
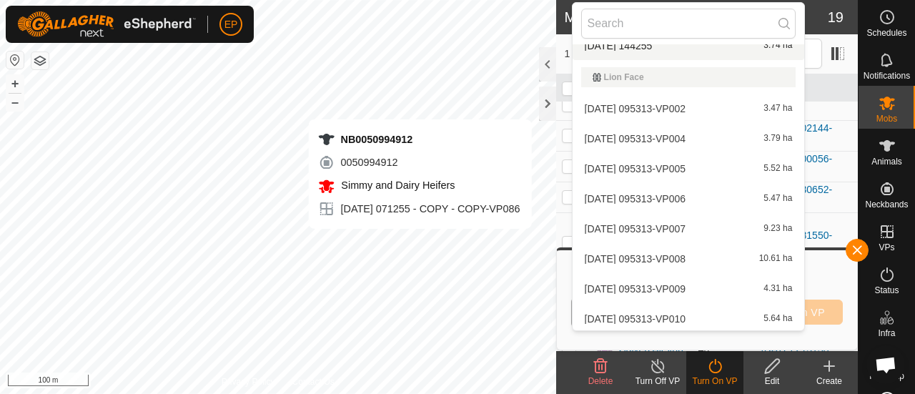
scroll to position [2176, 0]
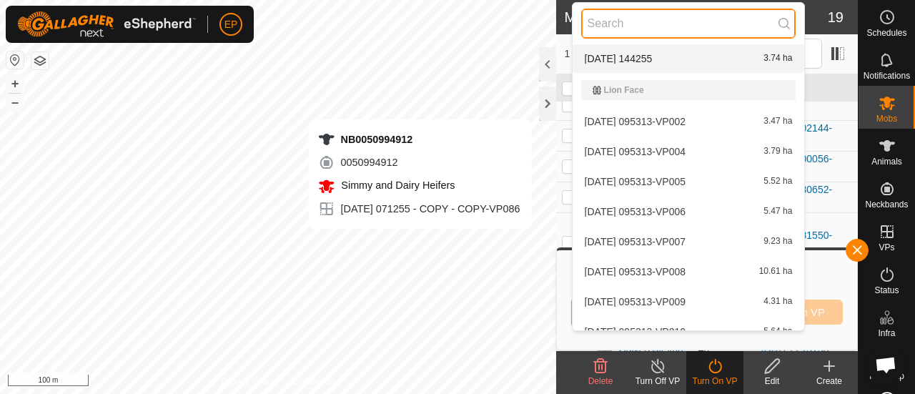
click at [647, 25] on input "text" at bounding box center [688, 24] width 215 height 30
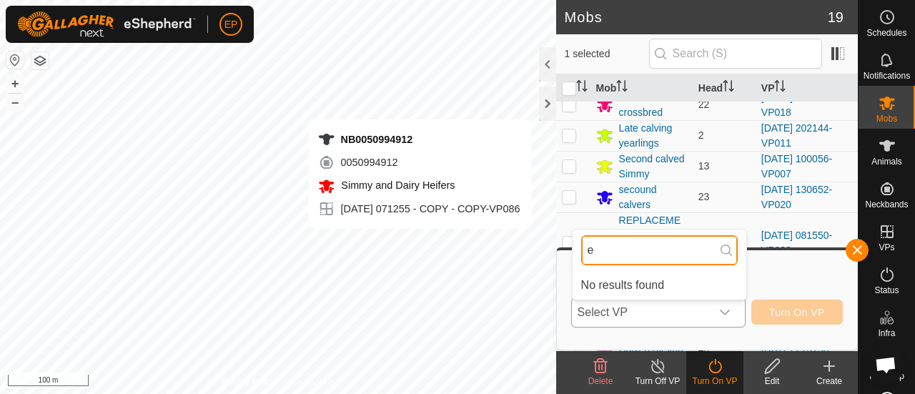
scroll to position [0, 0]
type input "e"
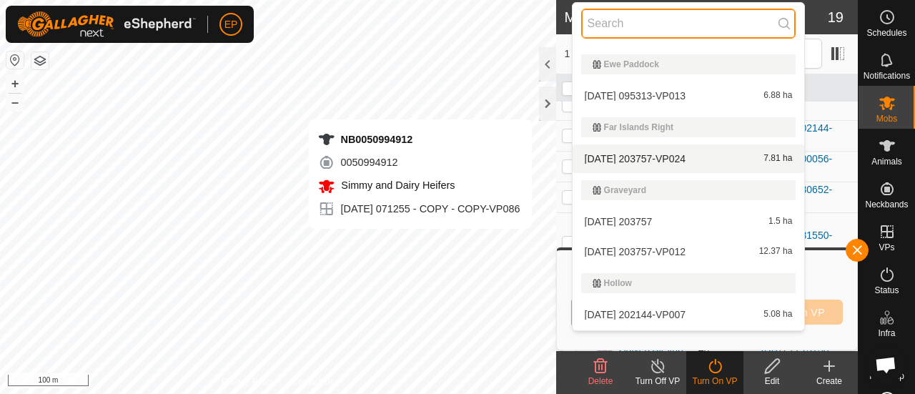
scroll to position [1799, 0]
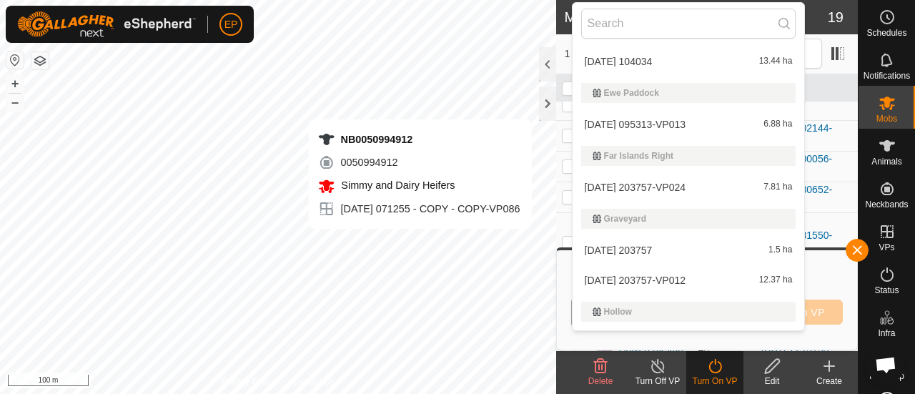
click at [664, 118] on li "[DATE] 095313-VP013 6.88 ha" at bounding box center [688, 124] width 232 height 29
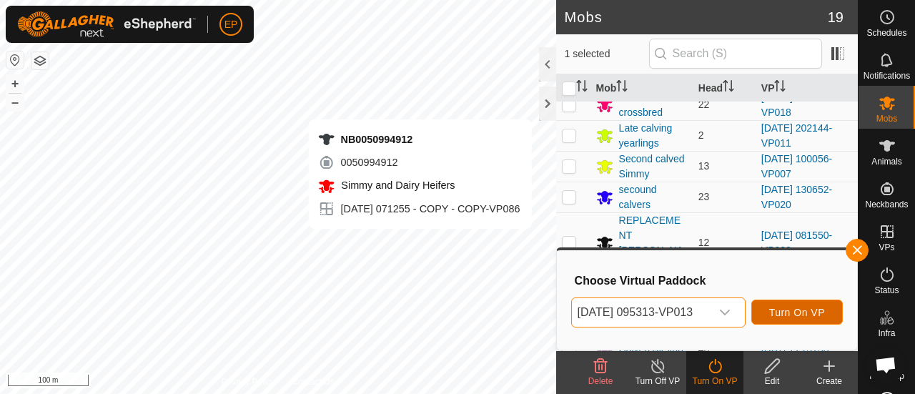
click at [800, 307] on span "Turn On VP" at bounding box center [797, 312] width 56 height 11
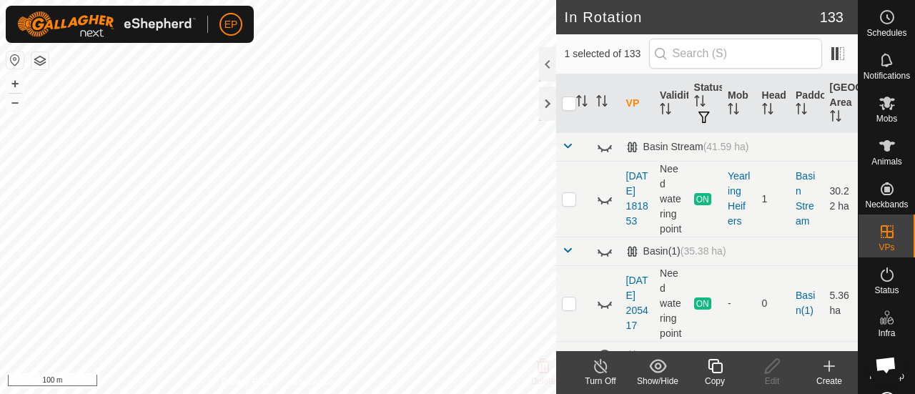
click at [719, 369] on icon at bounding box center [715, 365] width 18 height 17
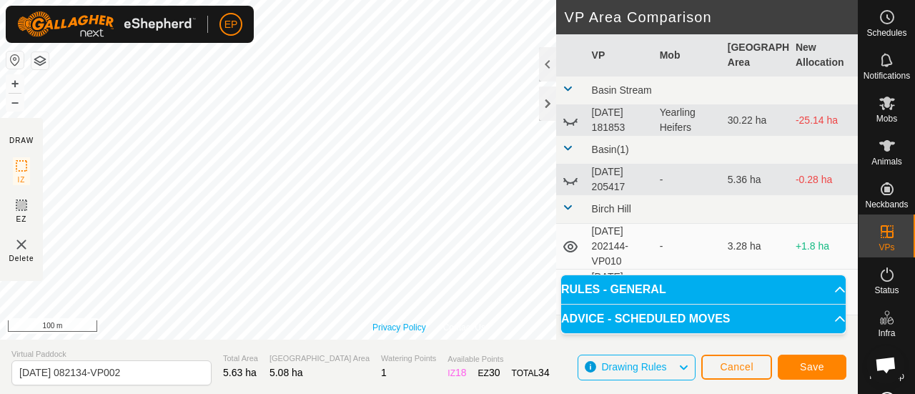
click at [394, 329] on div "Privacy Policy Contact Us Type: Inclusion Zone undefined Animal + – ⇧ i 100 m" at bounding box center [428, 169] width 857 height 339
click at [789, 365] on button "Save" at bounding box center [811, 366] width 69 height 25
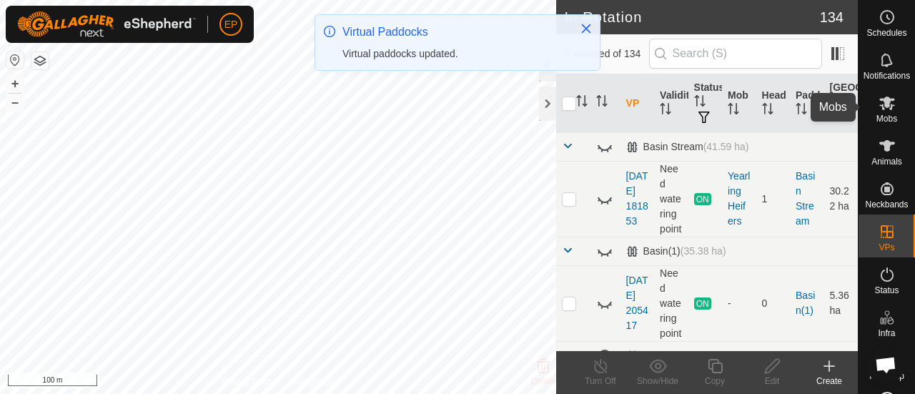
click at [885, 110] on icon at bounding box center [886, 102] width 17 height 17
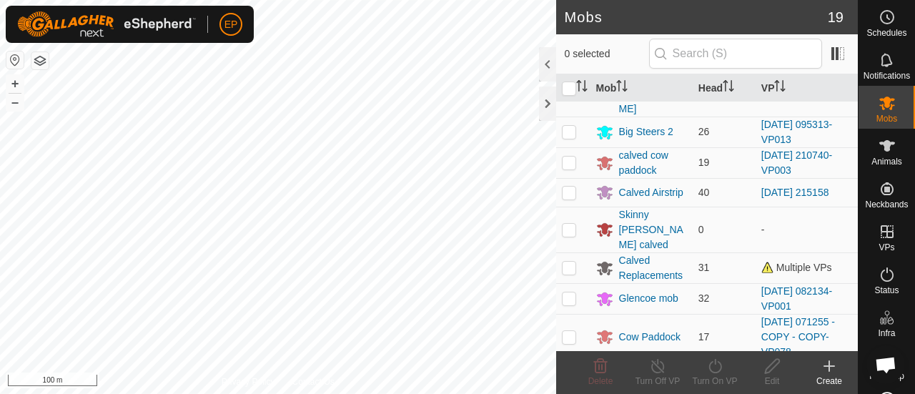
scroll to position [307, 0]
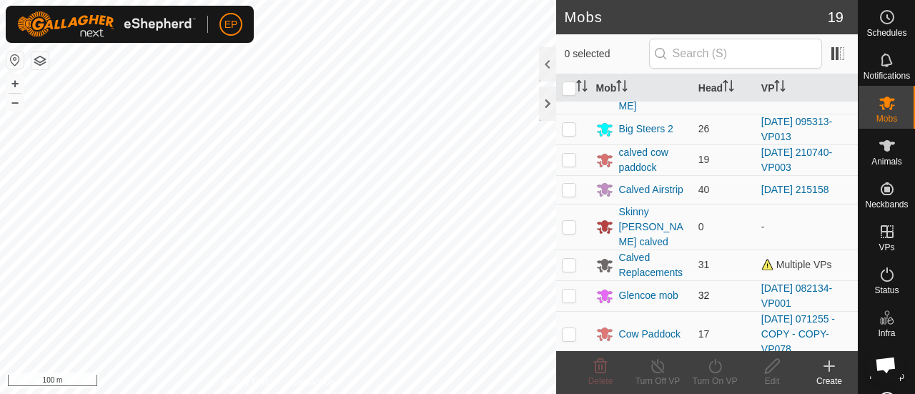
click at [570, 291] on p-checkbox at bounding box center [569, 294] width 14 height 11
checkbox input "true"
click at [711, 359] on icon at bounding box center [715, 365] width 18 height 17
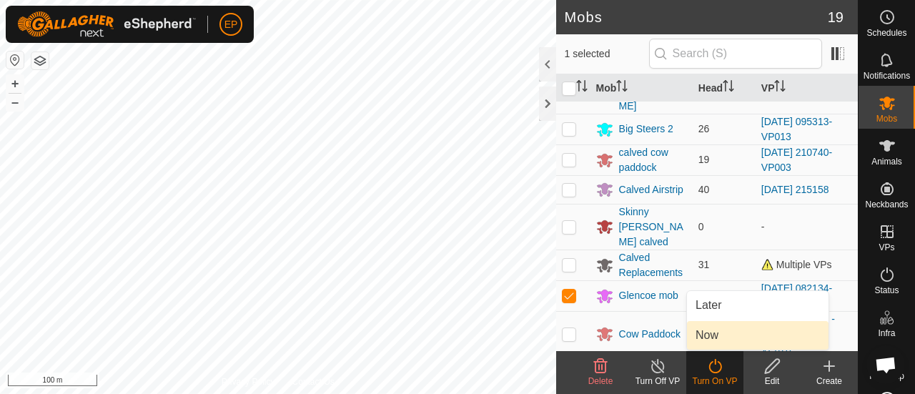
click at [710, 336] on link "Now" at bounding box center [757, 335] width 141 height 29
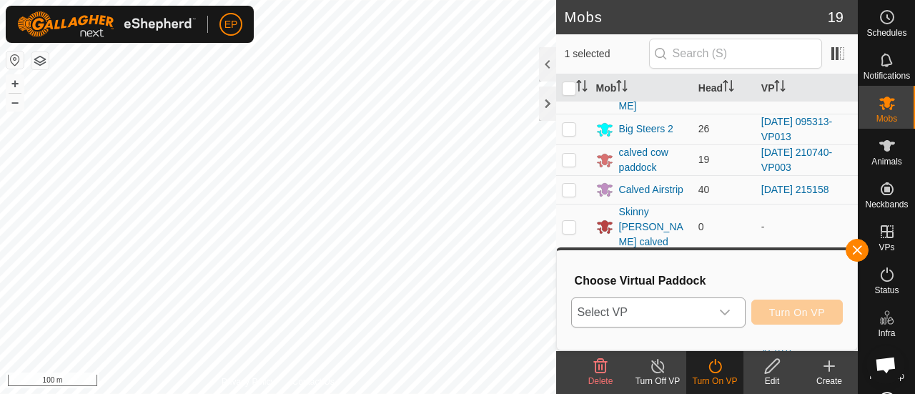
click at [693, 317] on span "Select VP" at bounding box center [641, 312] width 139 height 29
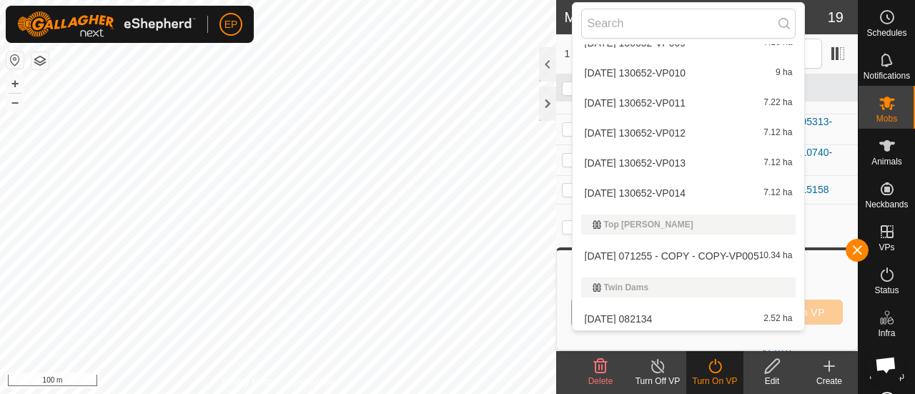
scroll to position [4950, 0]
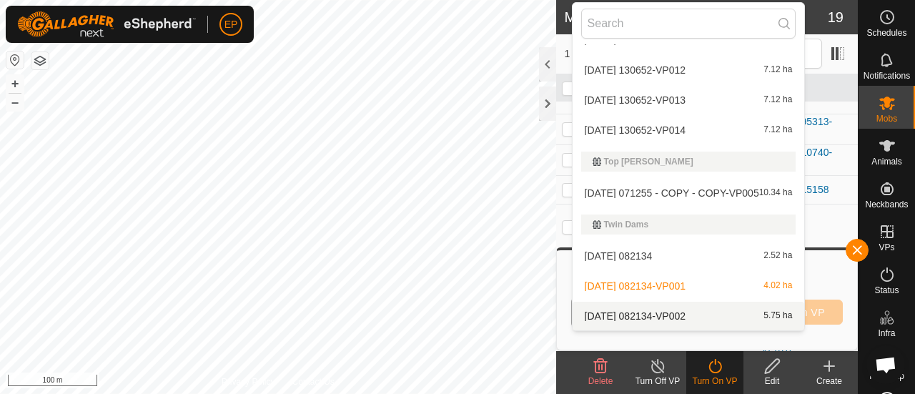
click at [752, 315] on li "[DATE] 082134-VP002 5.75 ha" at bounding box center [688, 316] width 232 height 29
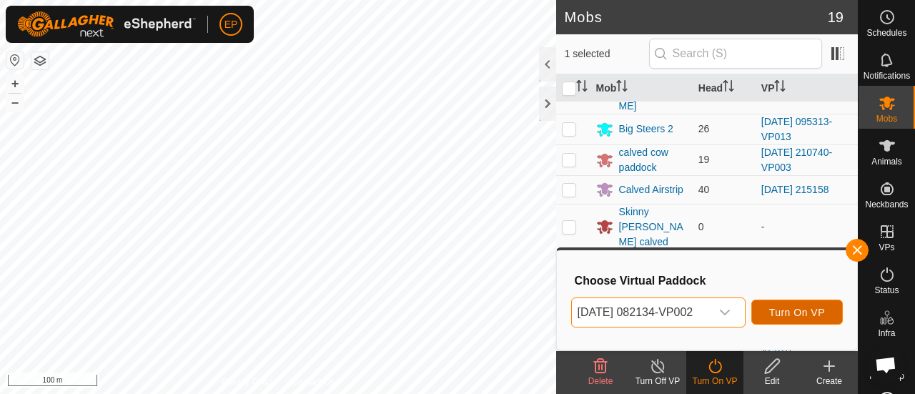
click at [790, 307] on span "Turn On VP" at bounding box center [797, 312] width 56 height 11
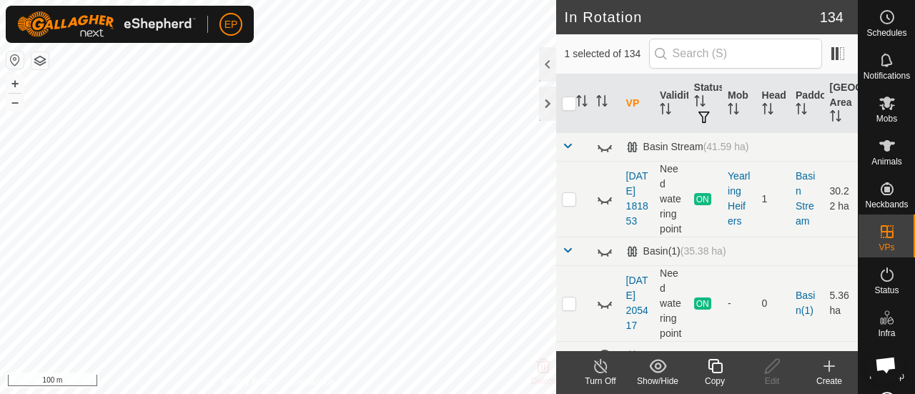
click at [715, 369] on icon at bounding box center [715, 365] width 18 height 17
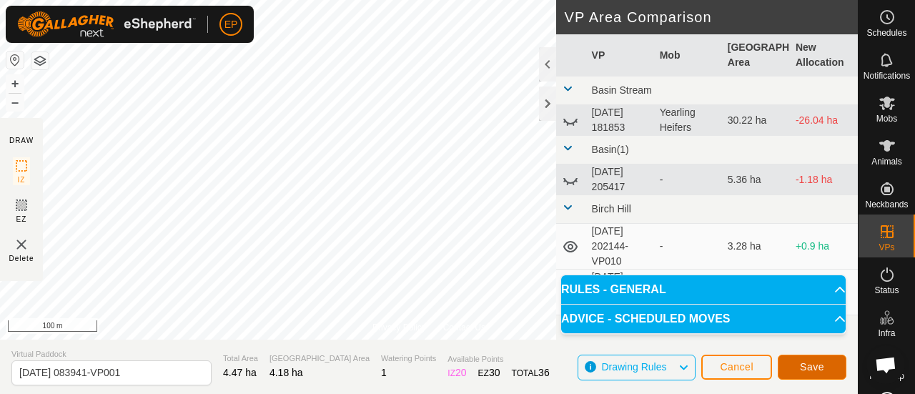
click at [814, 363] on span "Save" at bounding box center [812, 366] width 24 height 11
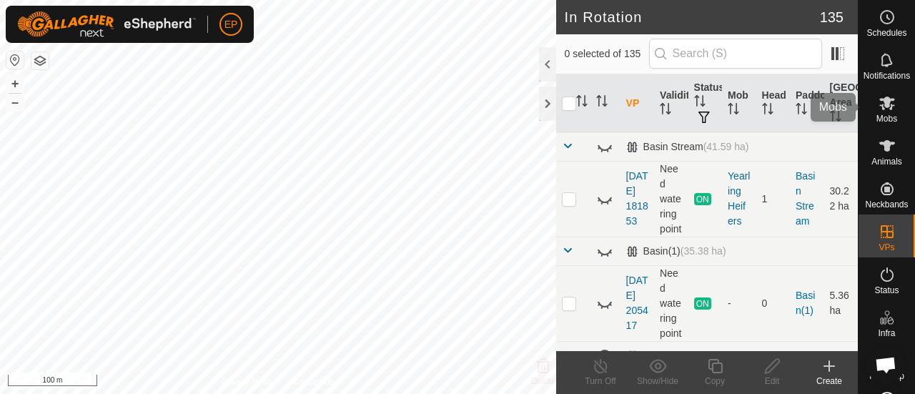
click at [880, 113] on es-mob-svg-icon at bounding box center [887, 102] width 26 height 23
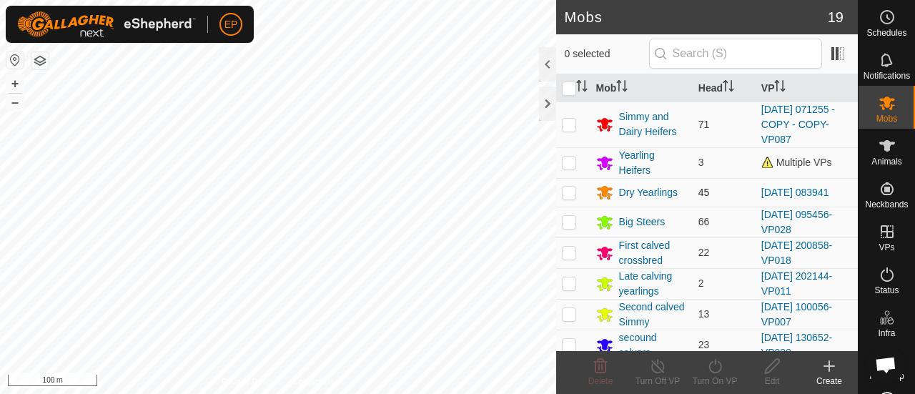
click at [570, 191] on p-checkbox at bounding box center [569, 191] width 14 height 11
checkbox input "true"
click at [707, 361] on icon at bounding box center [715, 365] width 18 height 17
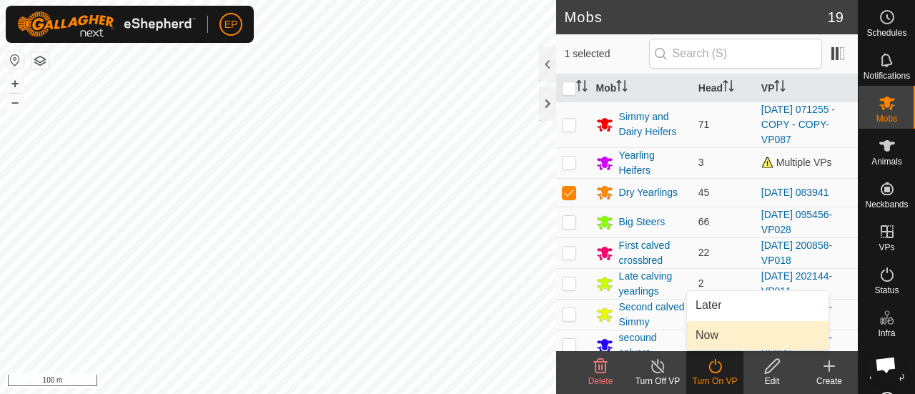
click at [709, 340] on link "Now" at bounding box center [757, 335] width 141 height 29
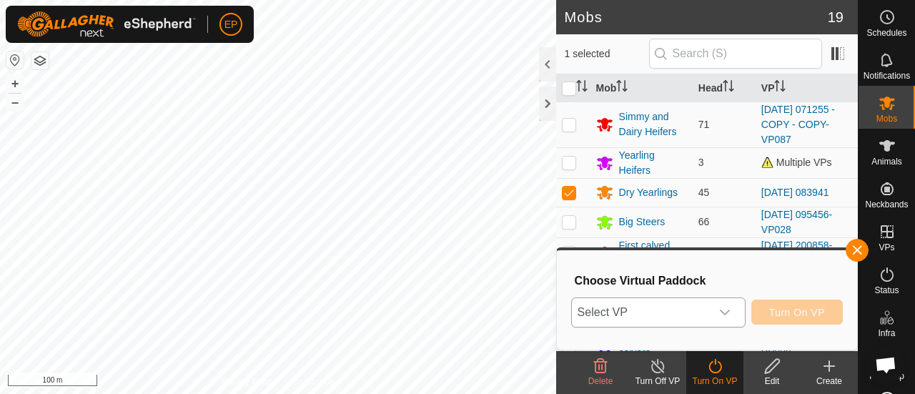
click at [664, 317] on span "Select VP" at bounding box center [641, 312] width 139 height 29
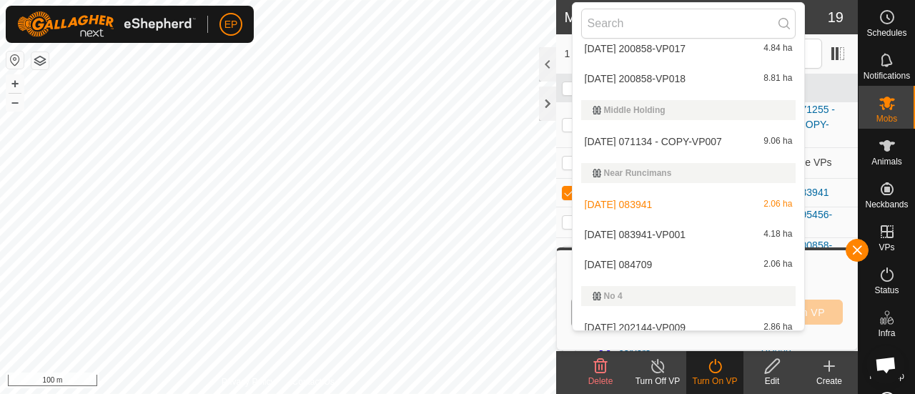
scroll to position [3378, 0]
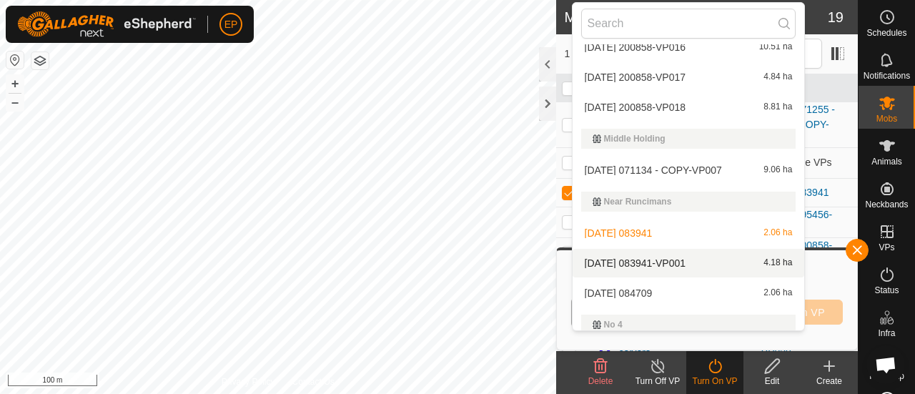
click at [682, 257] on li "2025-10-10 083941-VP001 4.18 ha" at bounding box center [688, 263] width 232 height 29
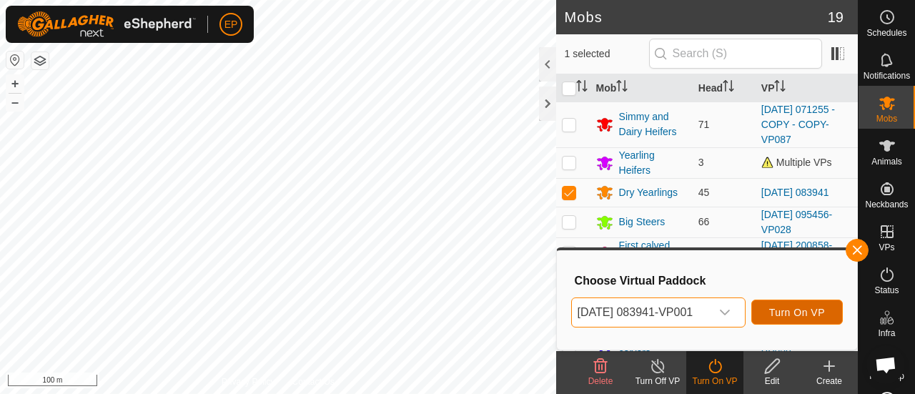
click at [811, 311] on span "Turn On VP" at bounding box center [797, 312] width 56 height 11
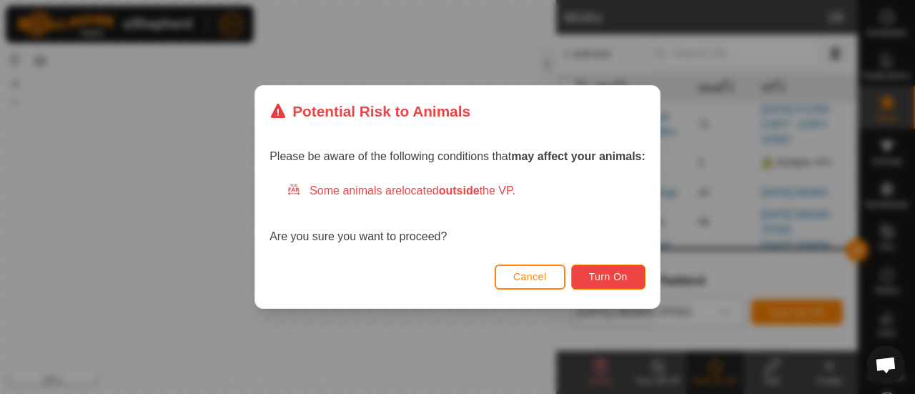
click at [613, 272] on span "Turn On" at bounding box center [608, 276] width 39 height 11
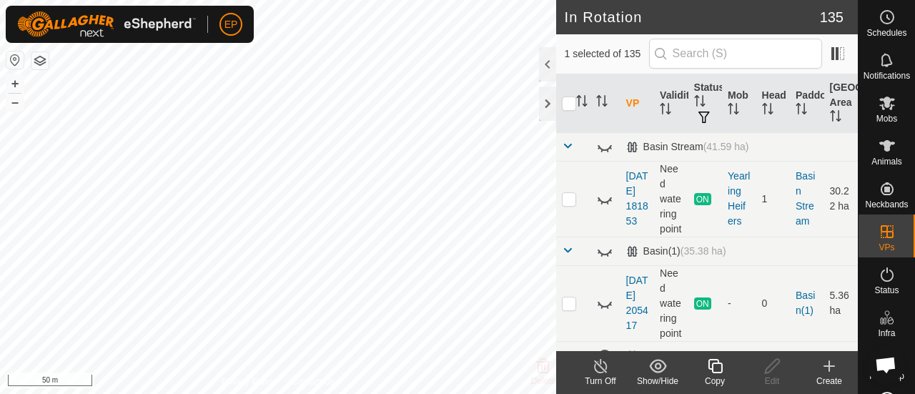
click at [717, 367] on icon at bounding box center [715, 365] width 18 height 17
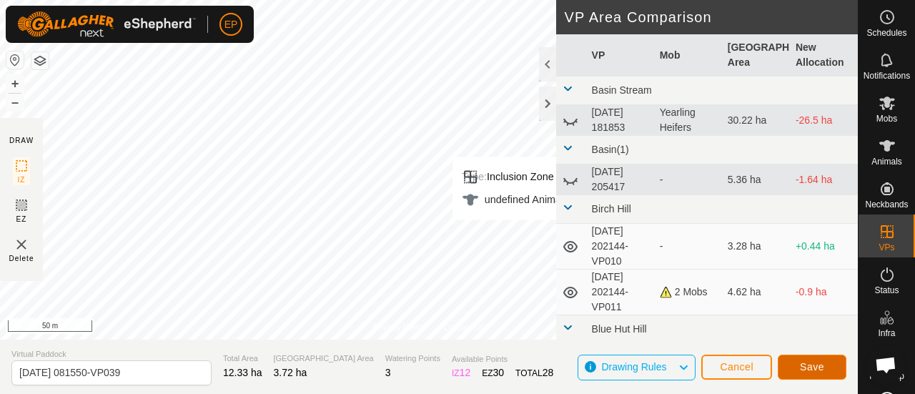
click at [815, 371] on span "Save" at bounding box center [812, 366] width 24 height 11
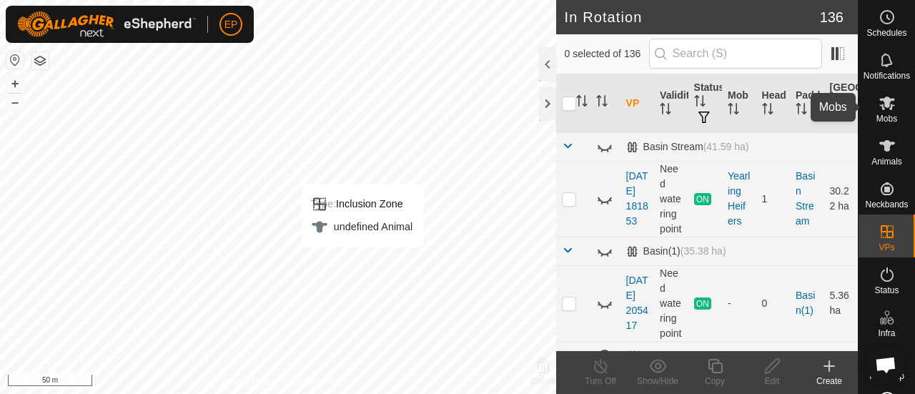
click at [879, 108] on icon at bounding box center [887, 103] width 16 height 14
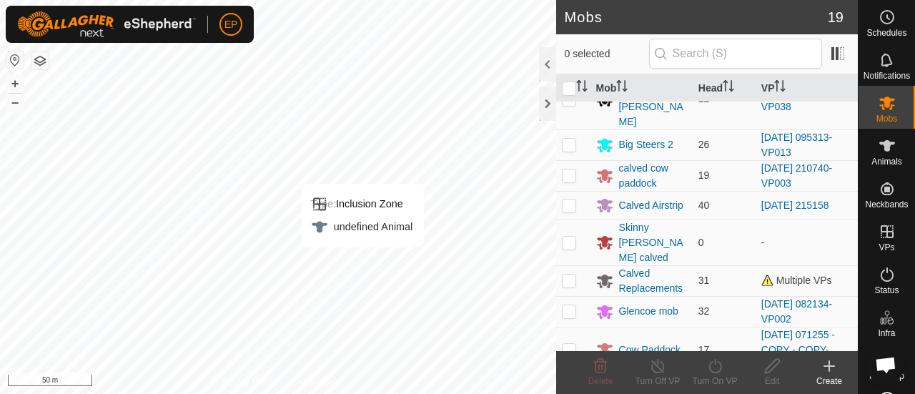
scroll to position [231, 0]
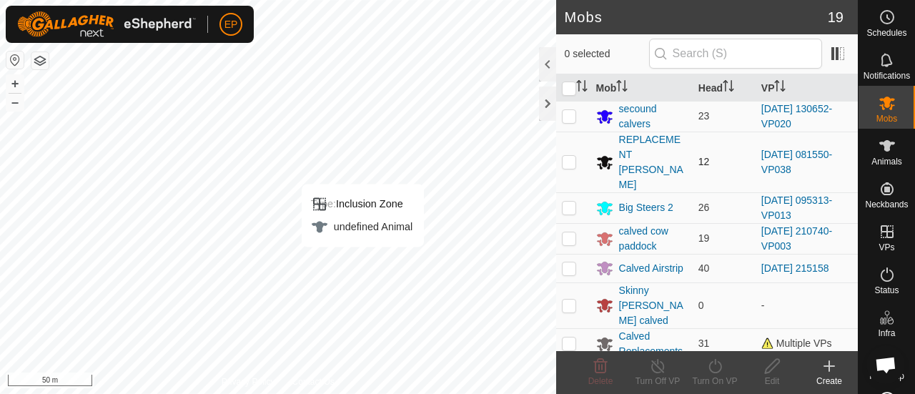
click at [567, 156] on td at bounding box center [573, 161] width 34 height 61
checkbox input "true"
click at [710, 357] on icon at bounding box center [715, 365] width 18 height 17
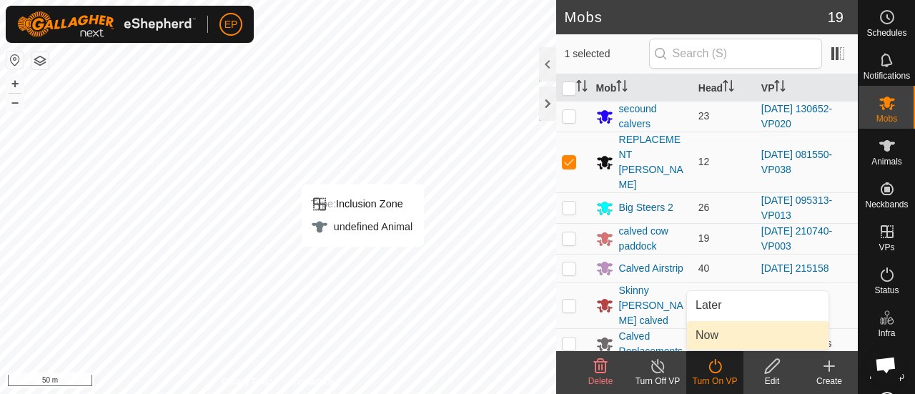
click at [708, 332] on link "Now" at bounding box center [757, 335] width 141 height 29
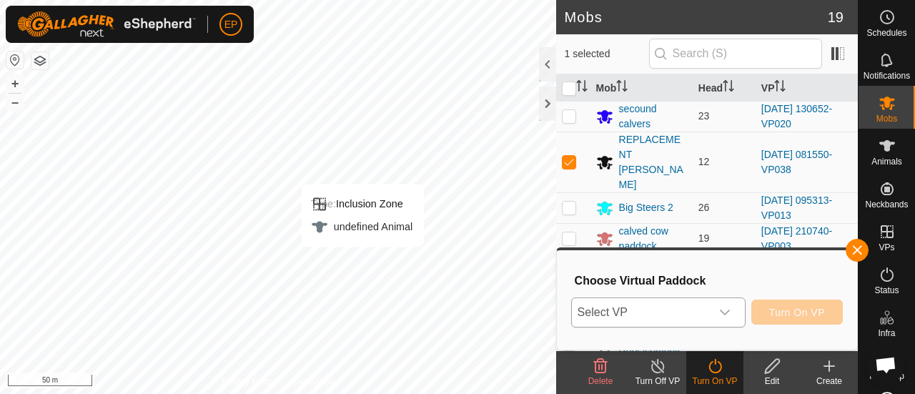
click at [686, 314] on span "Select VP" at bounding box center [641, 312] width 139 height 29
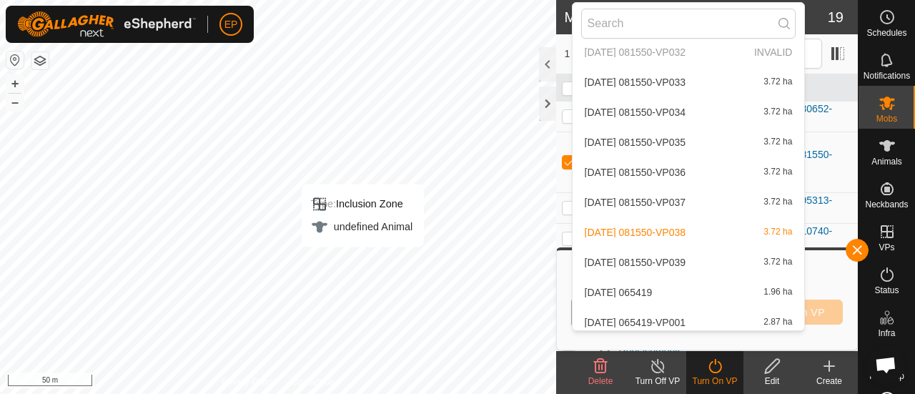
scroll to position [4162, 0]
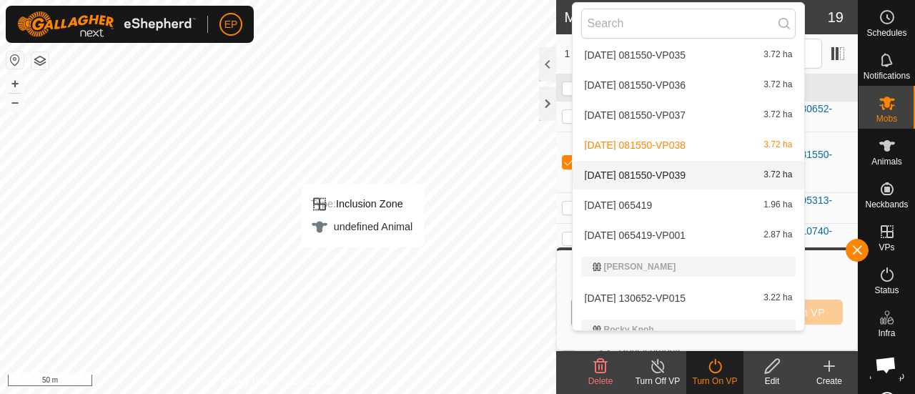
click at [683, 170] on li "2025-07-15 081550-VP039 3.72 ha" at bounding box center [688, 175] width 232 height 29
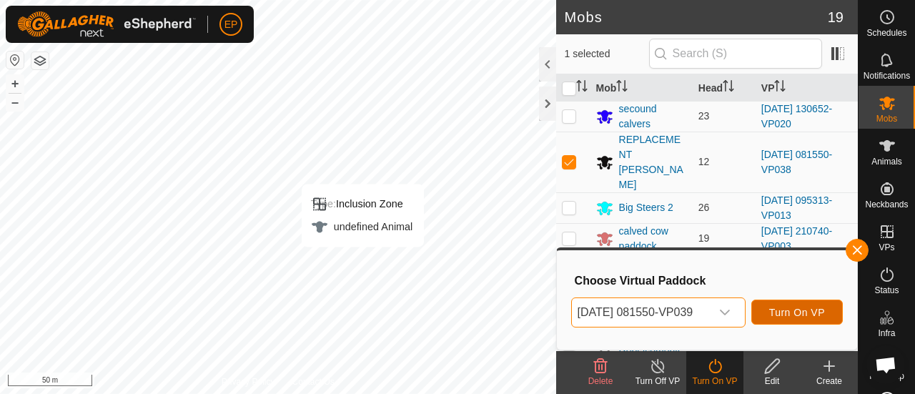
click at [807, 309] on span "Turn On VP" at bounding box center [797, 312] width 56 height 11
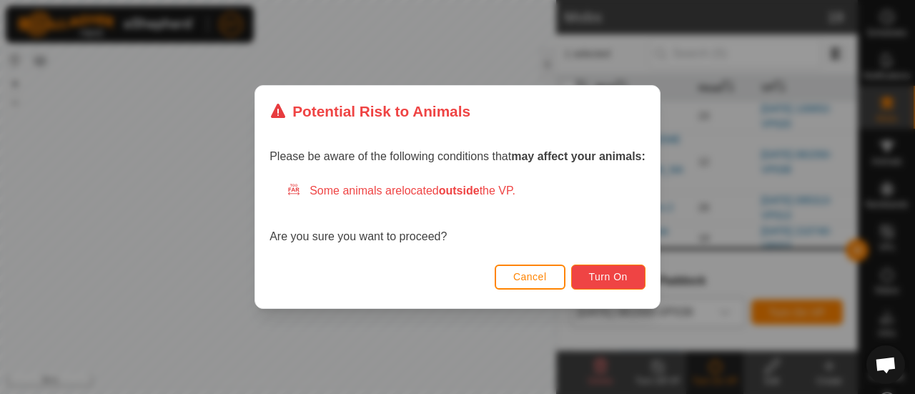
click at [616, 281] on span "Turn On" at bounding box center [608, 276] width 39 height 11
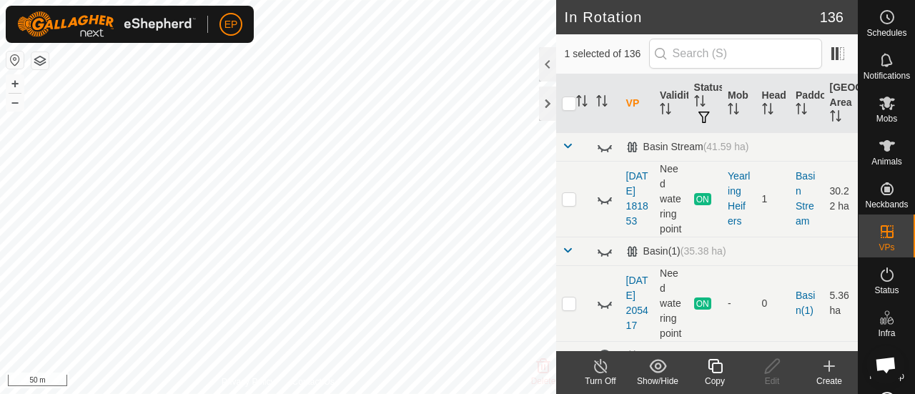
click at [715, 362] on icon at bounding box center [714, 366] width 14 height 14
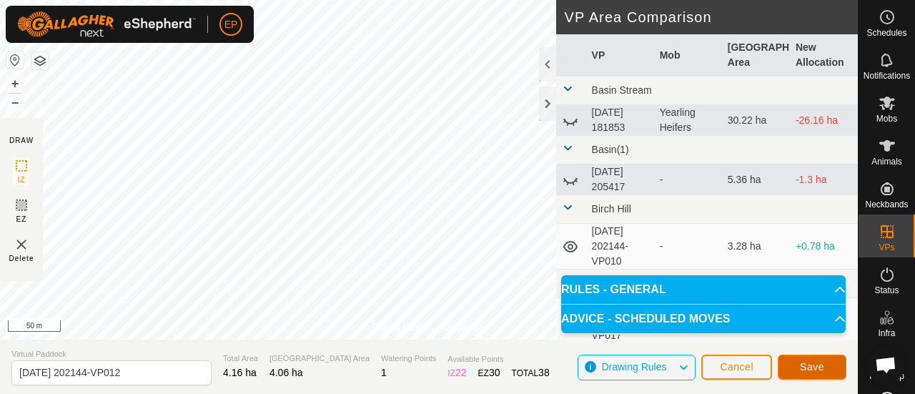
click at [817, 367] on span "Save" at bounding box center [812, 366] width 24 height 11
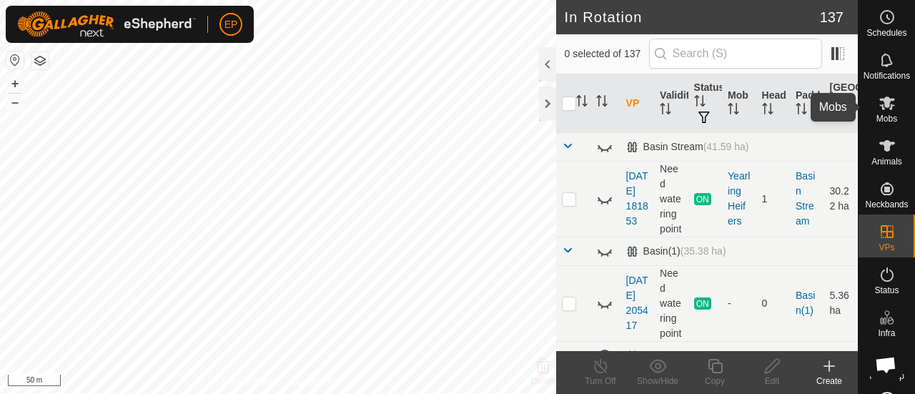
click at [882, 105] on icon at bounding box center [887, 103] width 16 height 14
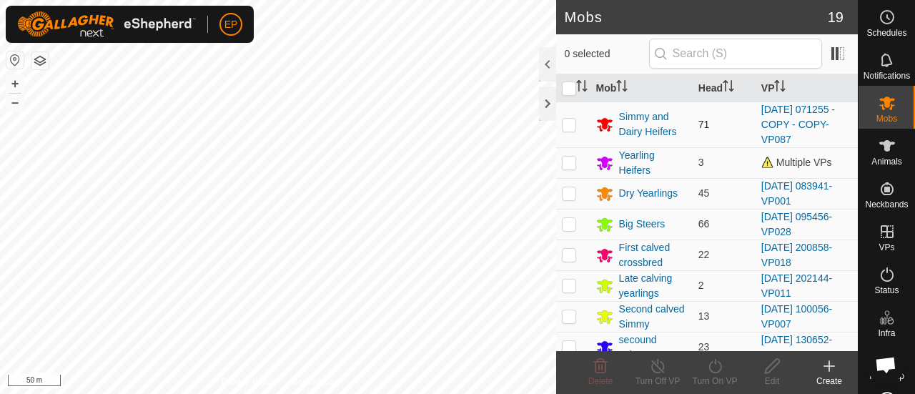
click at [569, 119] on p-checkbox at bounding box center [569, 124] width 14 height 11
checkbox input "true"
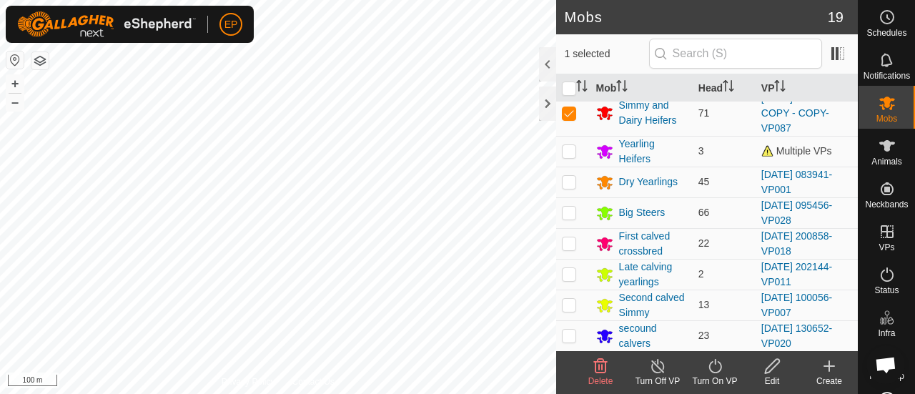
scroll to position [15, 0]
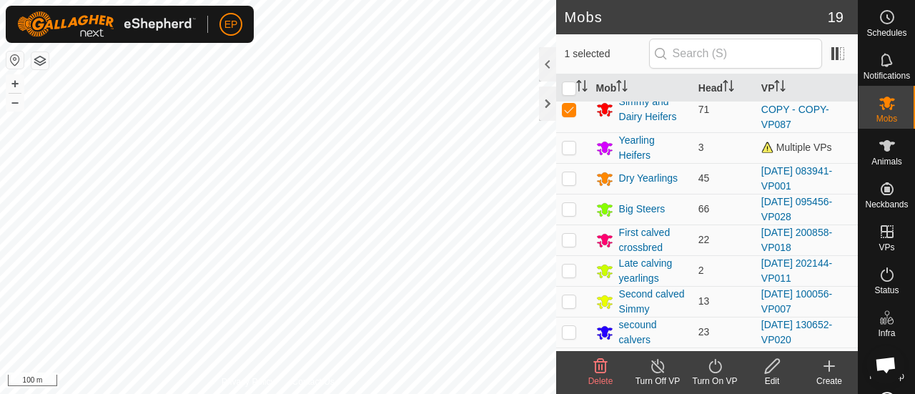
click at [714, 367] on icon at bounding box center [715, 365] width 18 height 17
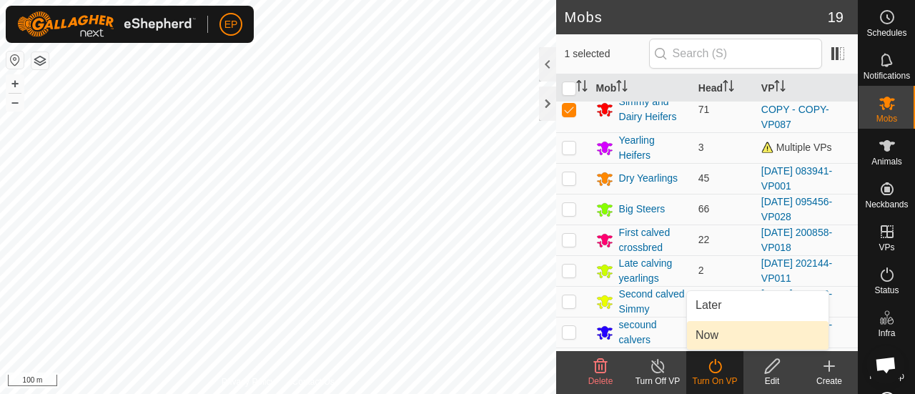
click at [715, 338] on link "Now" at bounding box center [757, 335] width 141 height 29
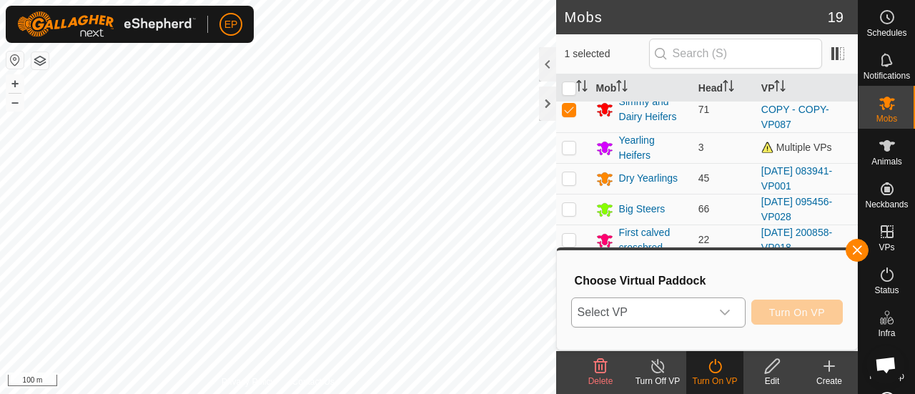
click at [707, 311] on span "Select VP" at bounding box center [641, 312] width 139 height 29
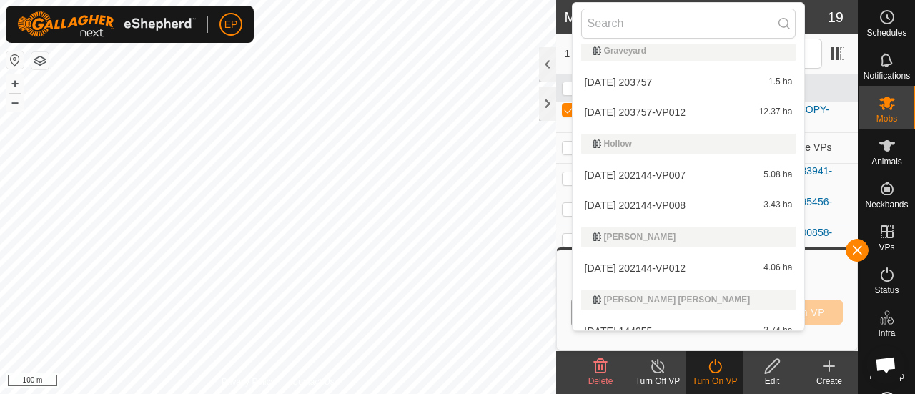
scroll to position [1977, 0]
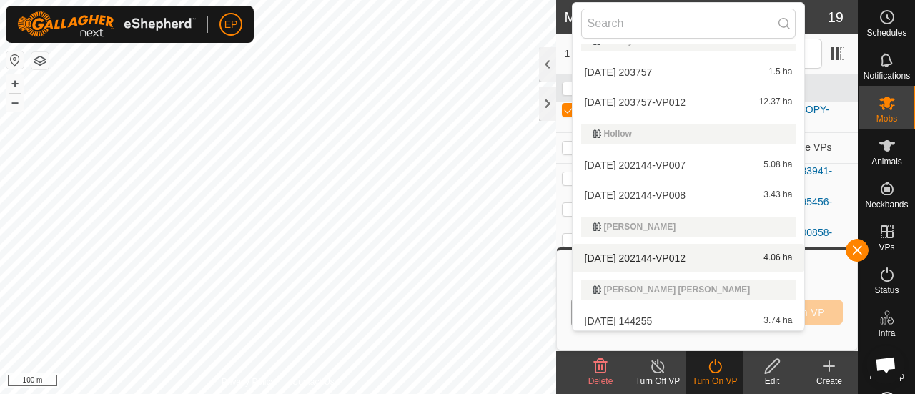
click at [673, 255] on li "2025-09-09 202144-VP012 4.06 ha" at bounding box center [688, 258] width 232 height 29
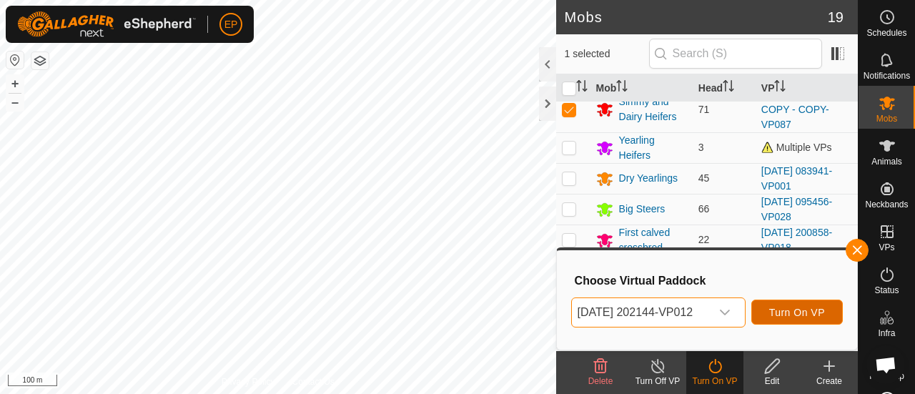
click at [800, 308] on span "Turn On VP" at bounding box center [797, 312] width 56 height 11
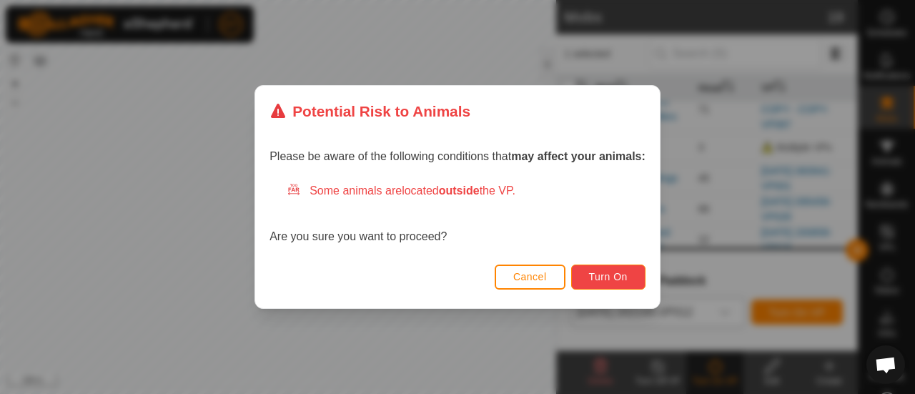
click at [612, 282] on span "Turn On" at bounding box center [608, 276] width 39 height 11
